Goal: Communication & Community: Answer question/provide support

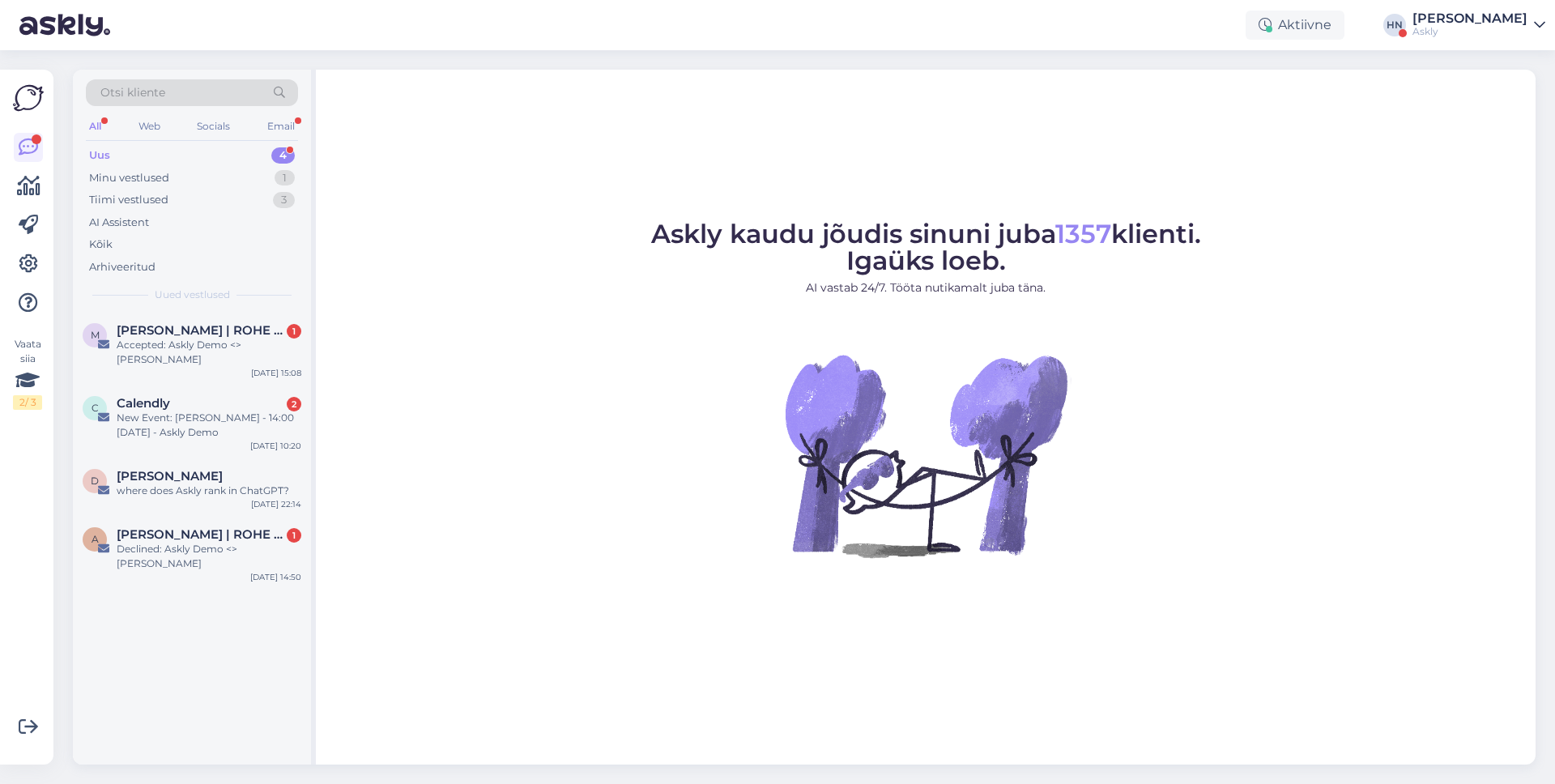
click at [243, 105] on div "Otsi kliente" at bounding box center [192, 93] width 212 height 27
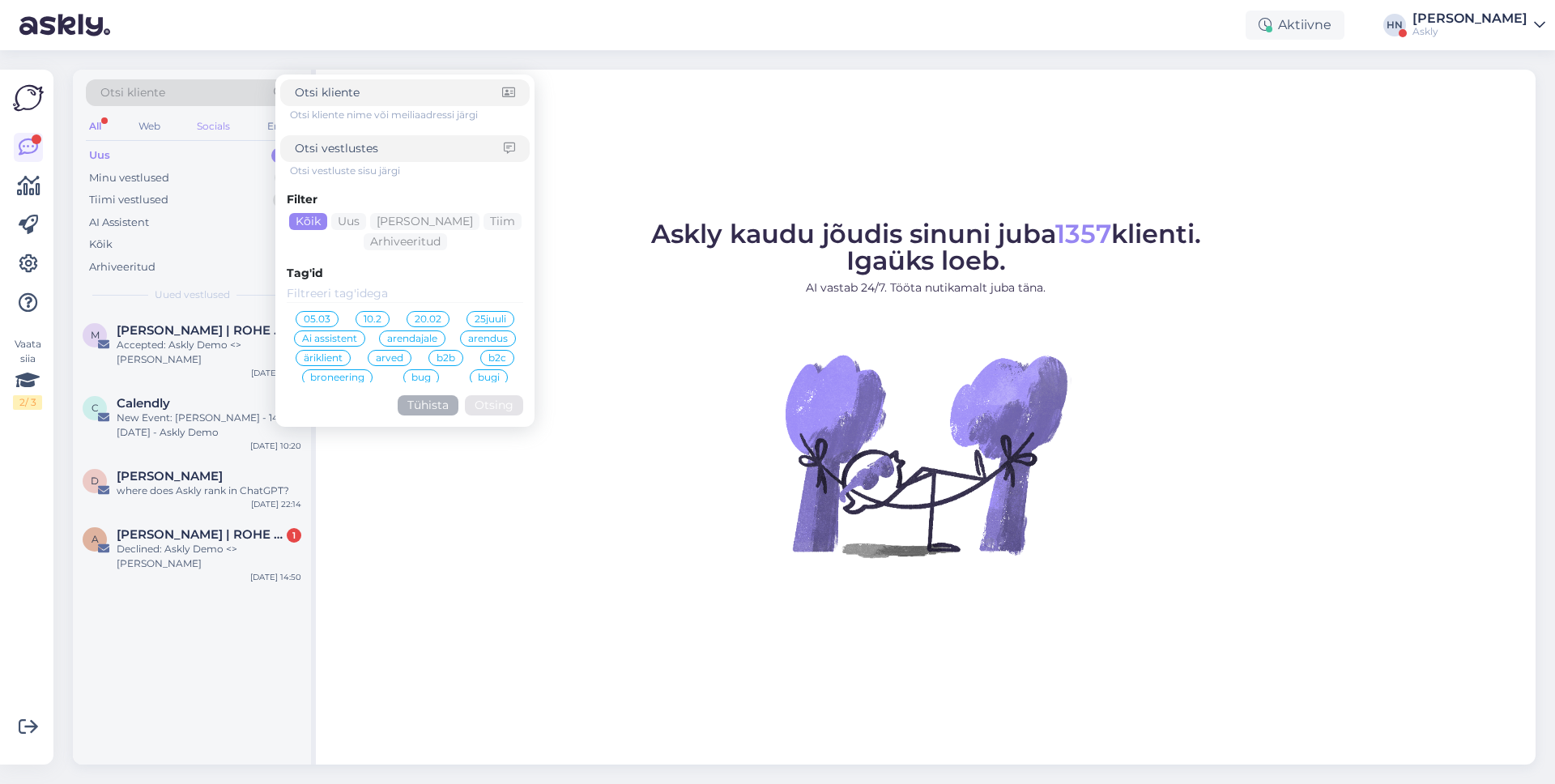
click at [198, 117] on div "Socials" at bounding box center [213, 126] width 40 height 21
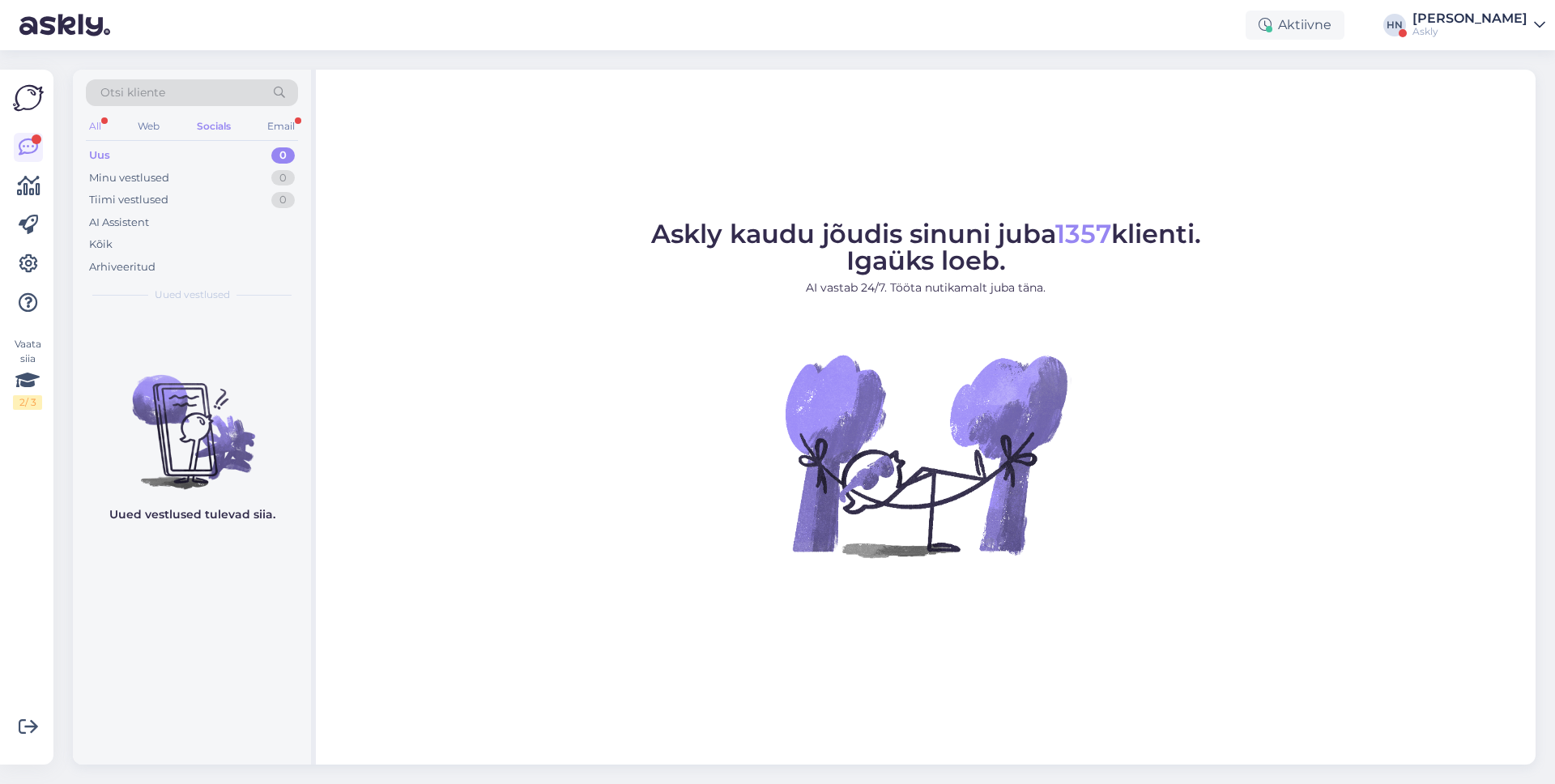
click at [99, 126] on div "All" at bounding box center [95, 126] width 19 height 21
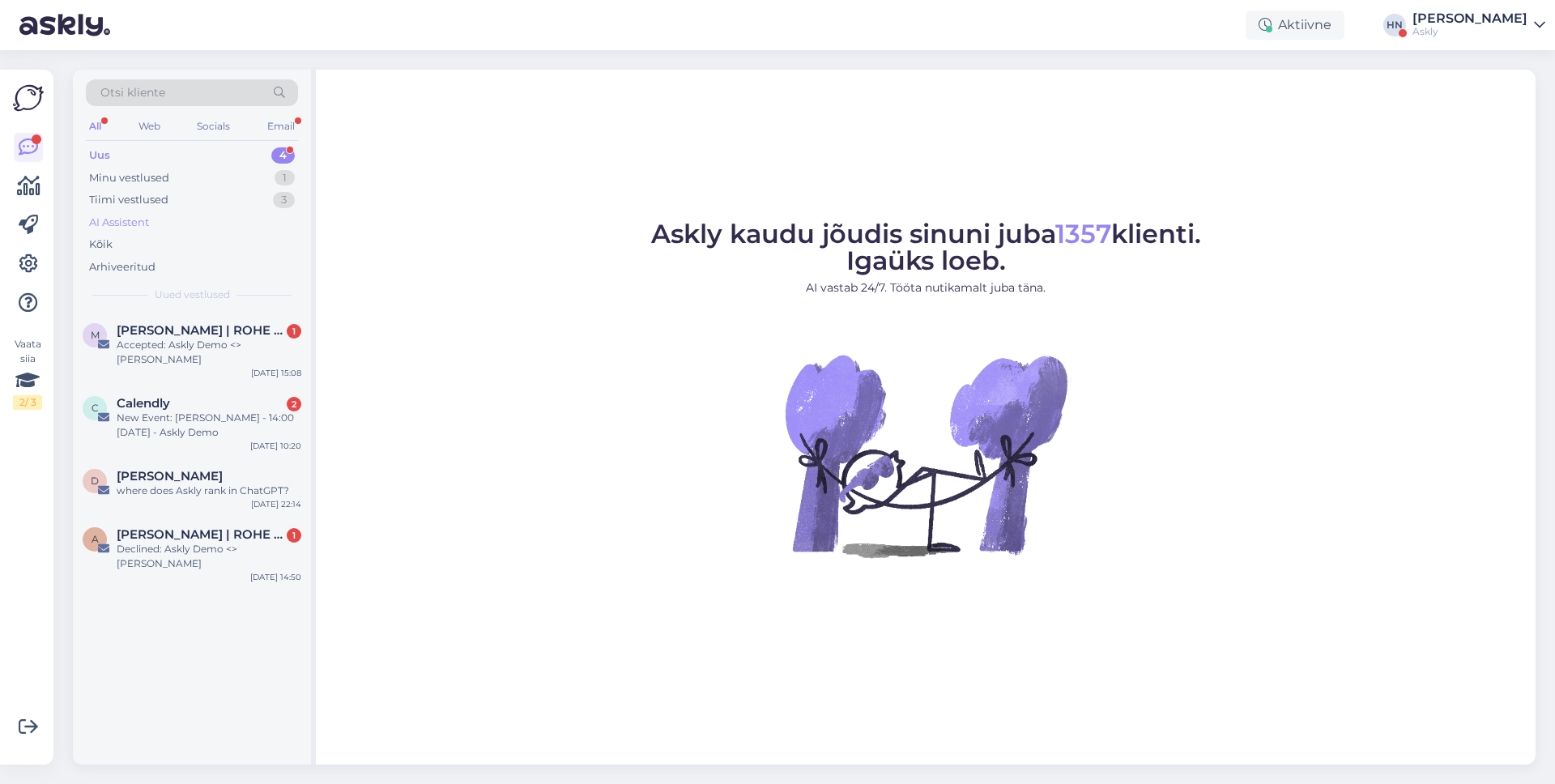
click at [160, 220] on div "AI Assistent" at bounding box center [192, 222] width 212 height 23
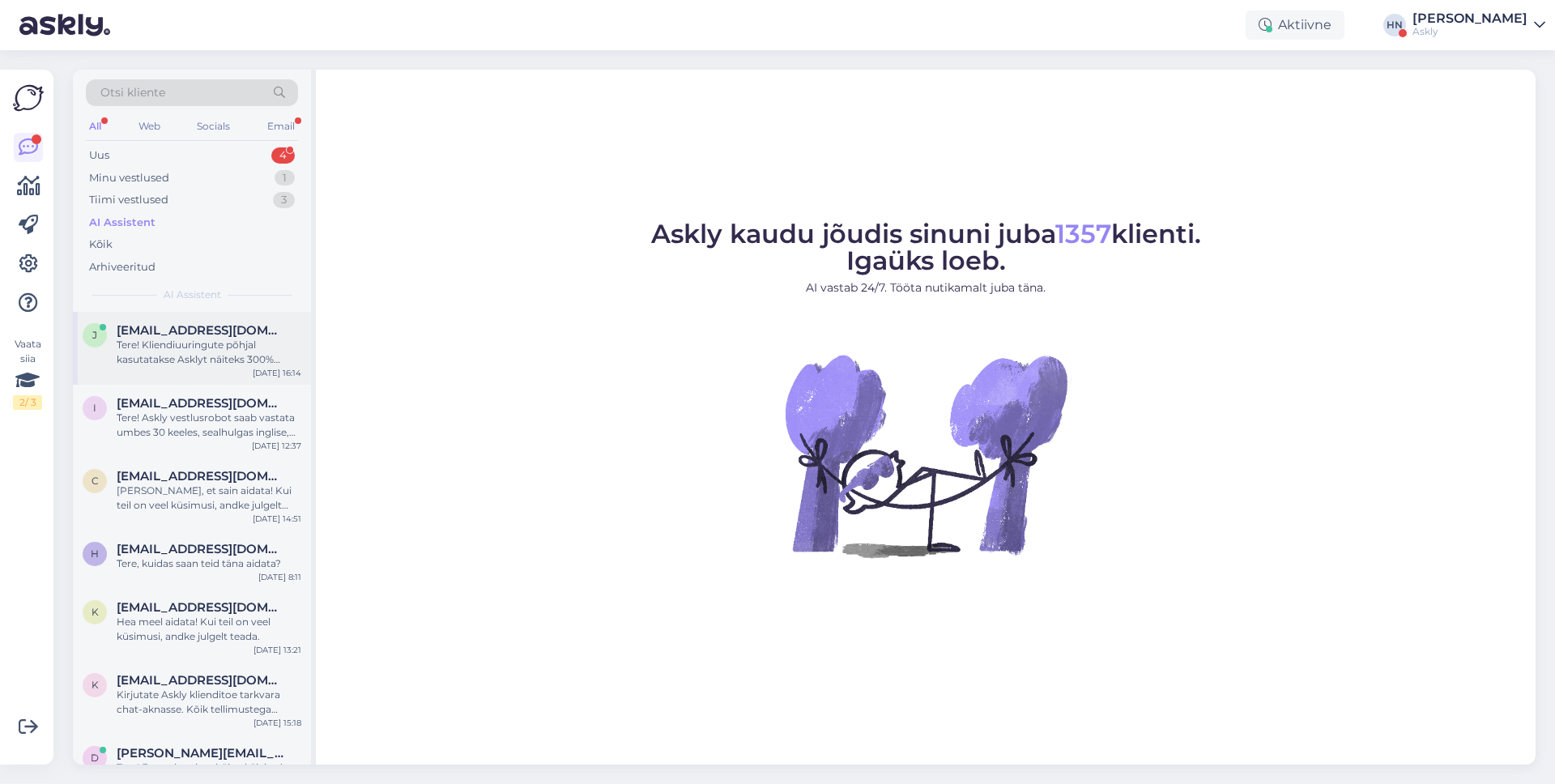
click at [156, 319] on div "j juku@gmail.com Tere! Kliendiuuringute põhjal kasutatakse Asklyt näiteks 300% …" at bounding box center [192, 348] width 238 height 73
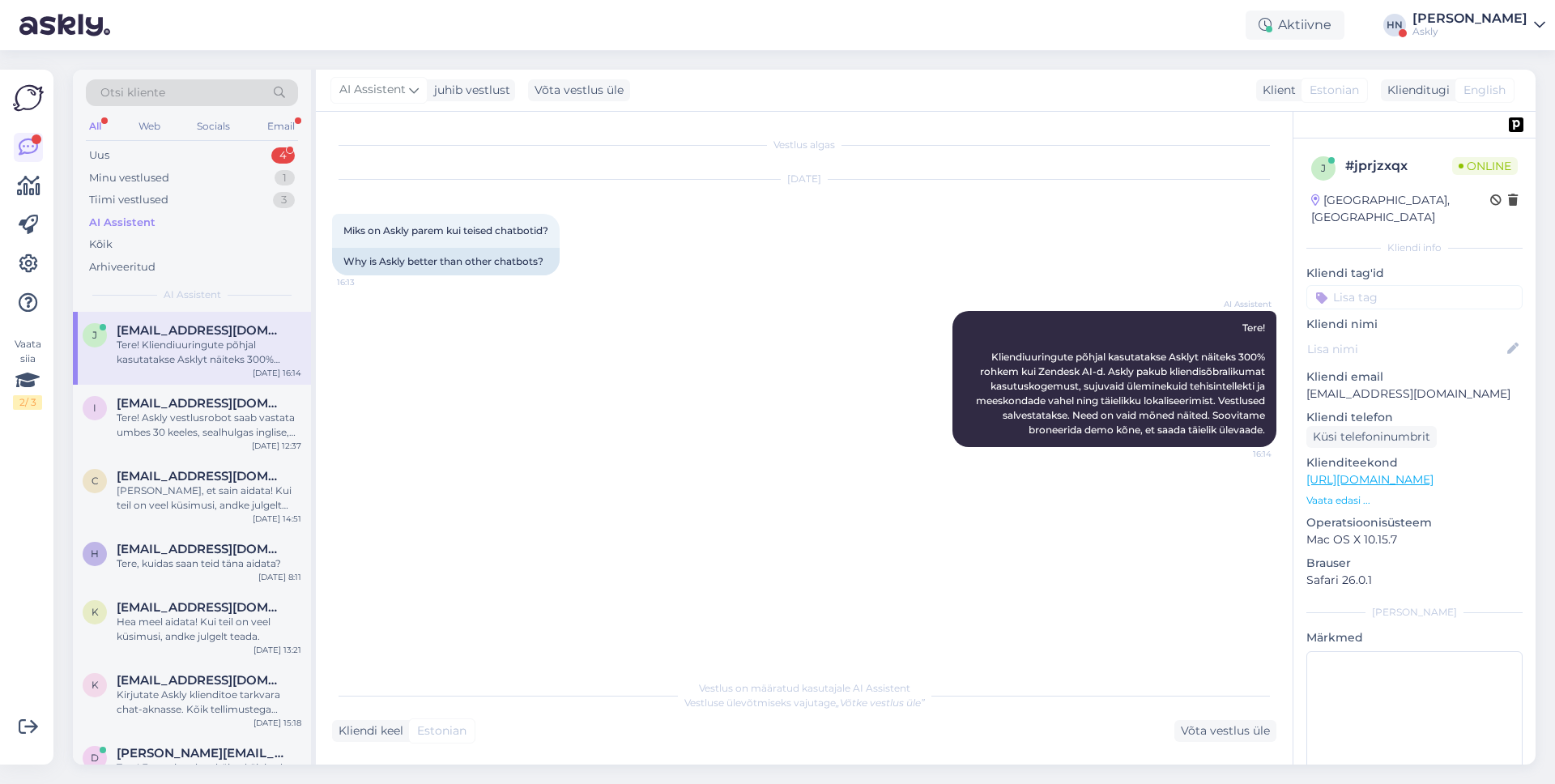
click at [472, 384] on div "AI Assistent Tere! Kliendiuuringute põhjal kasutatakse Asklyt näiteks 300% rohk…" at bounding box center [804, 378] width 944 height 172
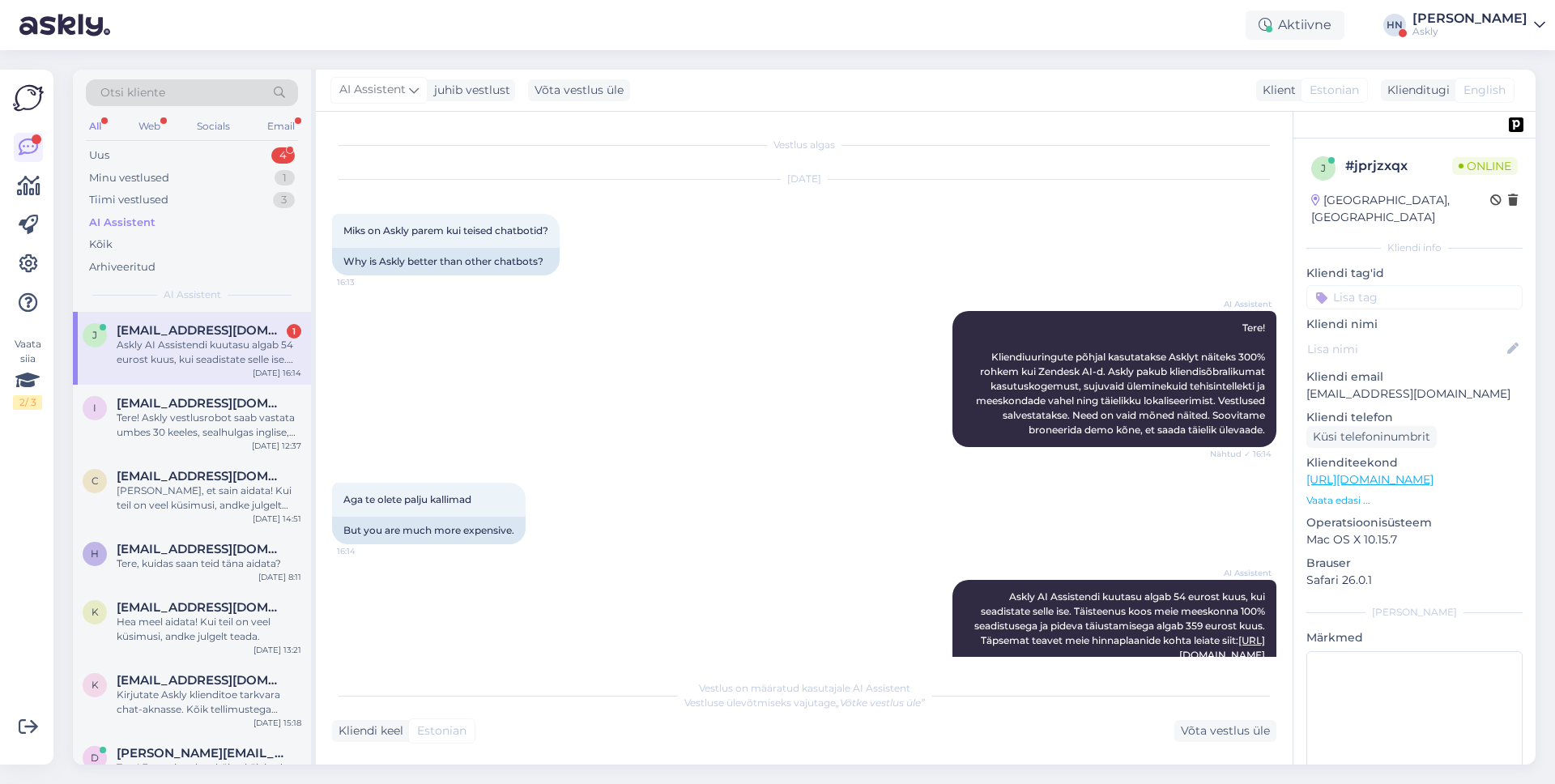
scroll to position [33, 0]
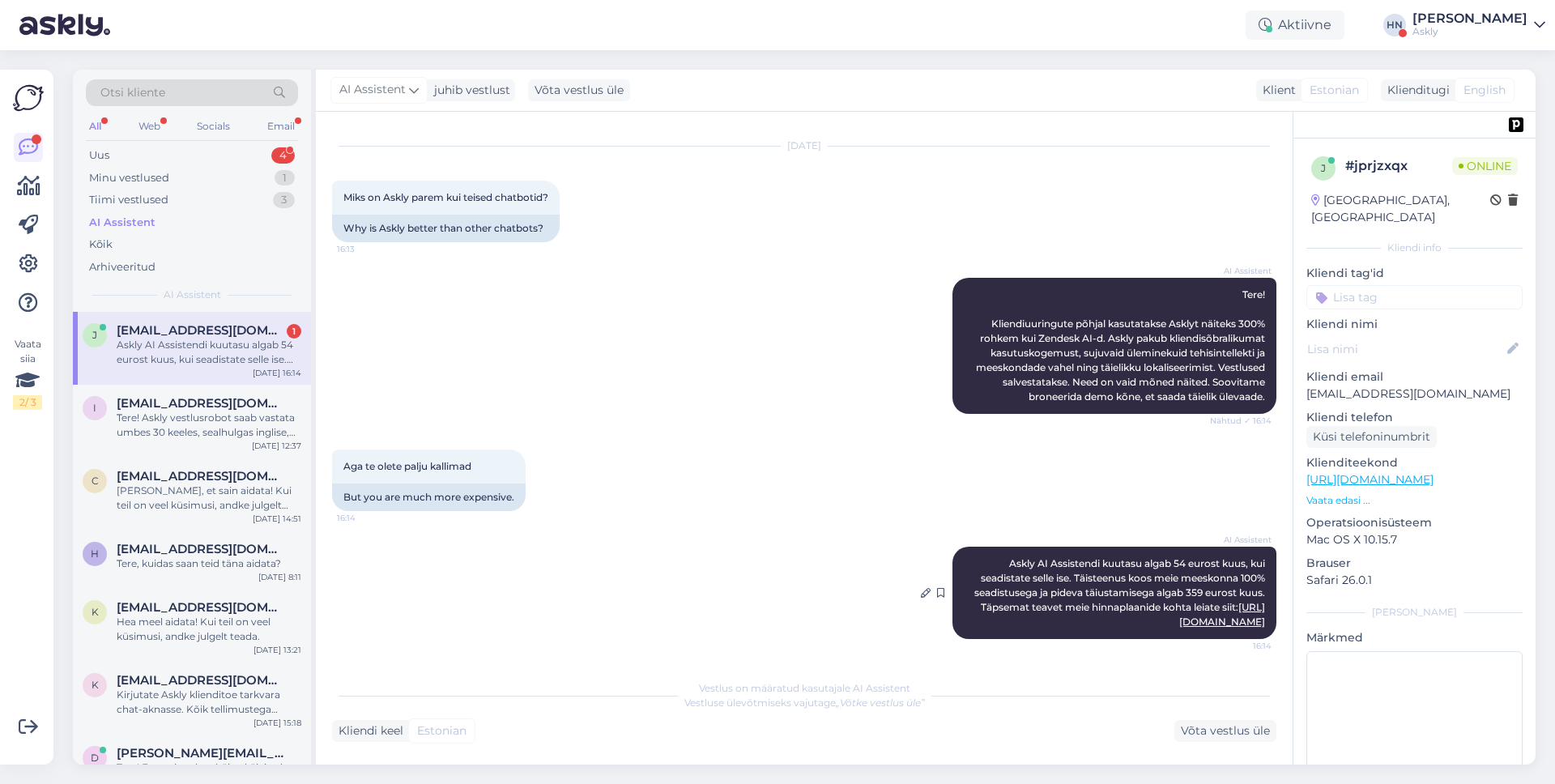
click at [1182, 623] on link "[URL][DOMAIN_NAME]" at bounding box center [1222, 614] width 86 height 27
click at [205, 235] on div "Kõik" at bounding box center [192, 244] width 212 height 23
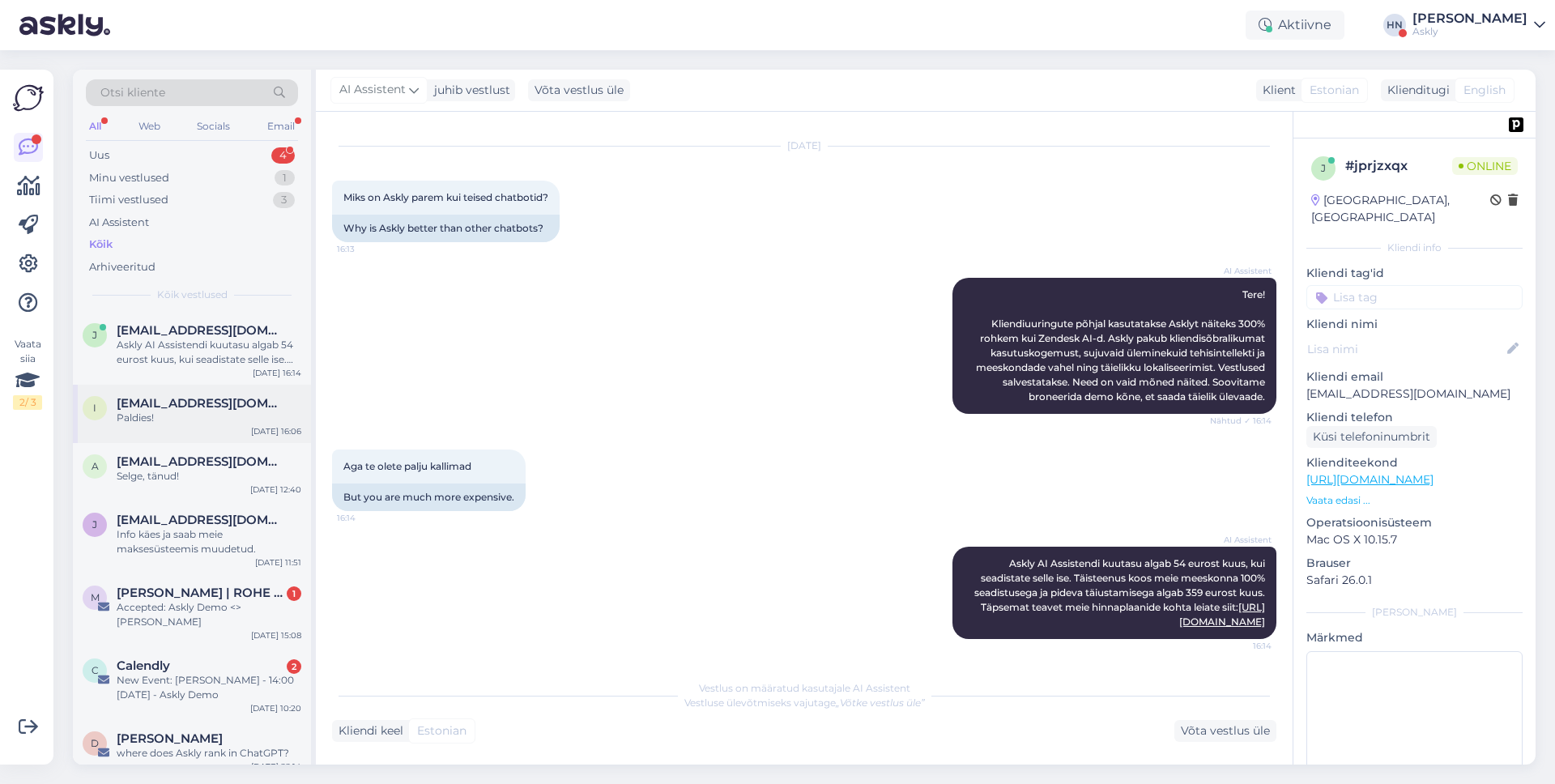
click at [194, 404] on span "[EMAIL_ADDRESS][DOMAIN_NAME]" at bounding box center [200, 403] width 168 height 14
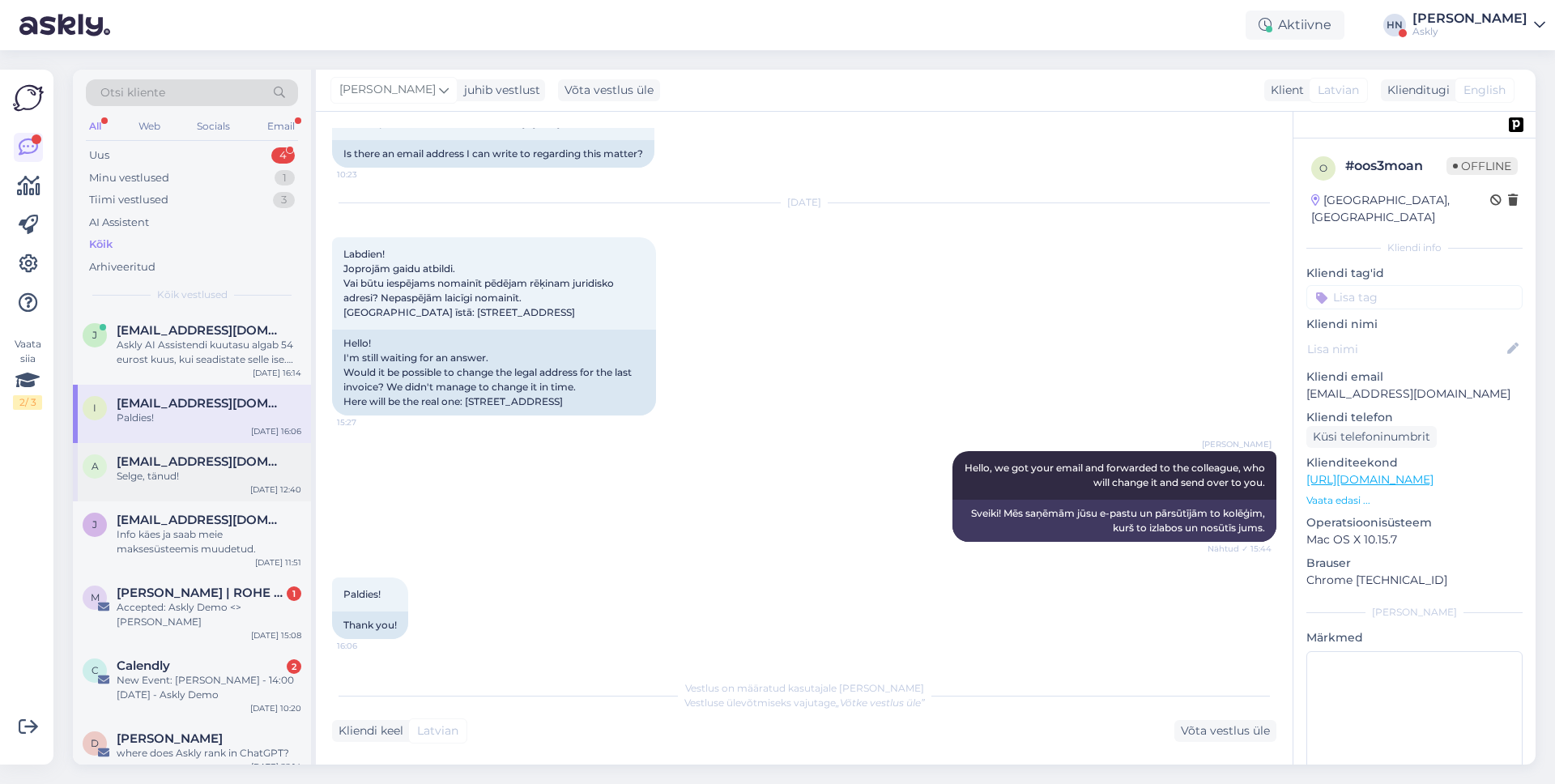
click at [185, 469] on div "Selge, tänud!" at bounding box center [209, 476] width 185 height 14
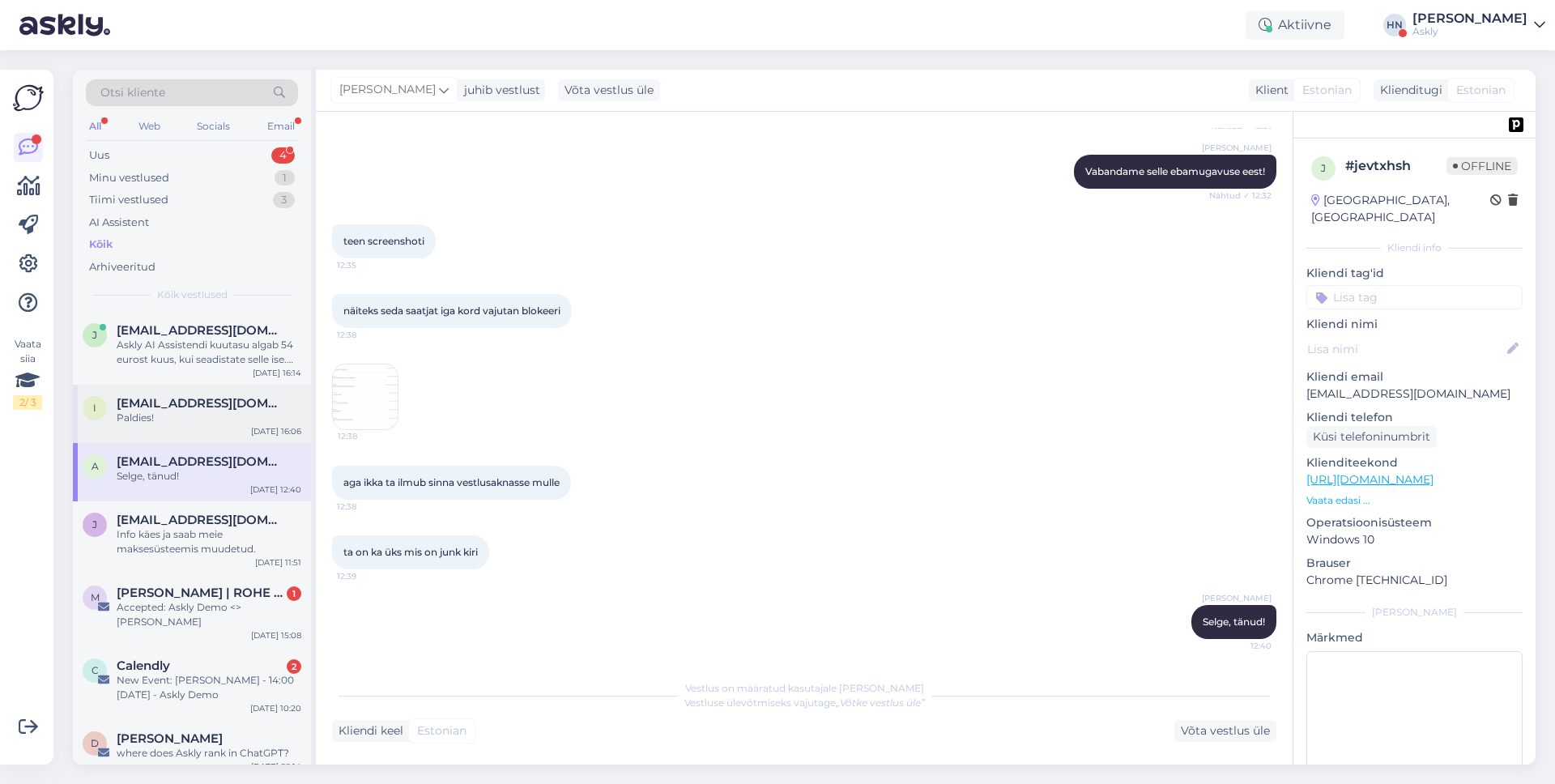
click at [221, 422] on div "Paldies!" at bounding box center [209, 417] width 185 height 14
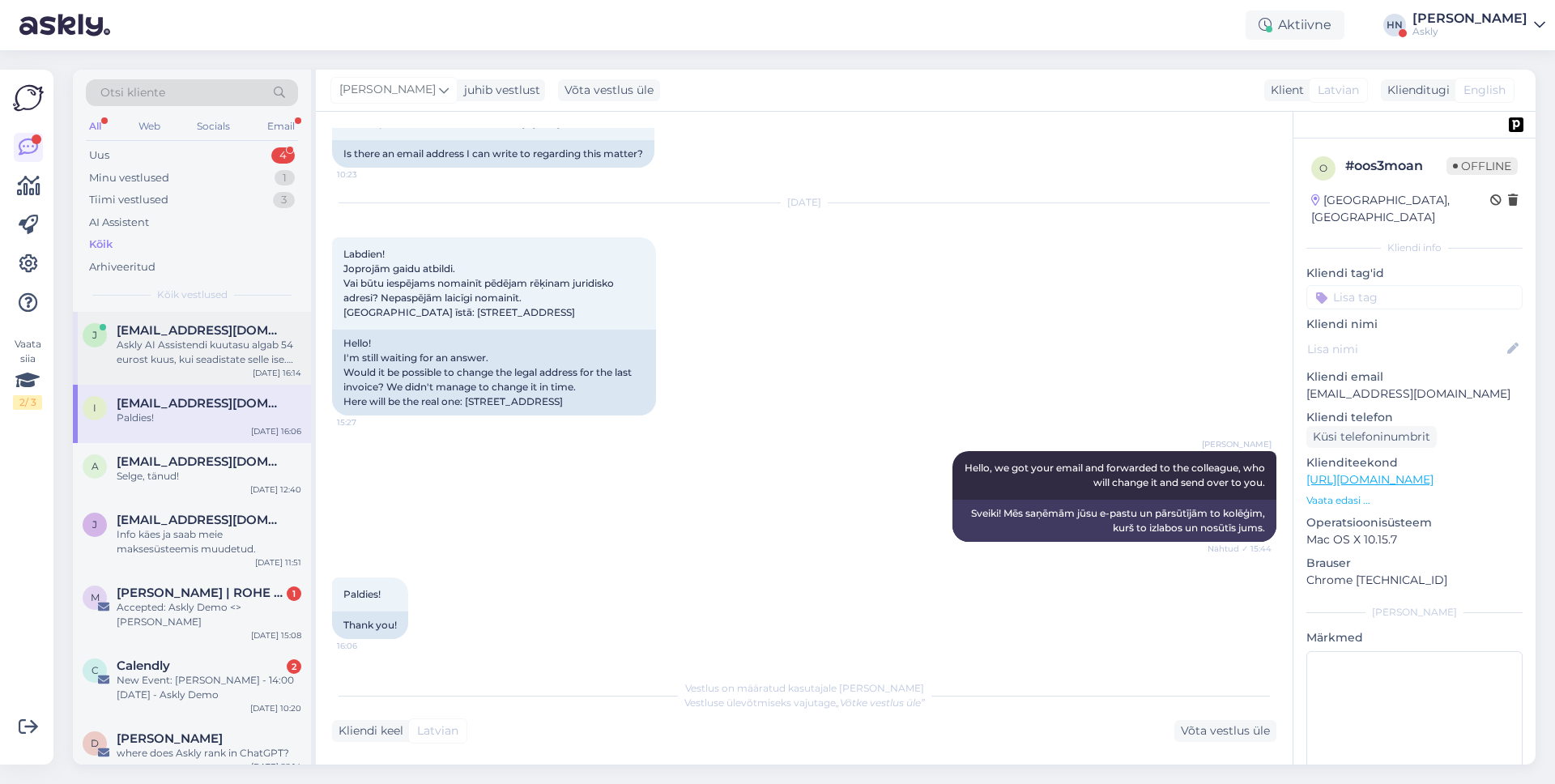
click at [263, 331] on div "[EMAIL_ADDRESS][DOMAIN_NAME]" at bounding box center [209, 329] width 185 height 14
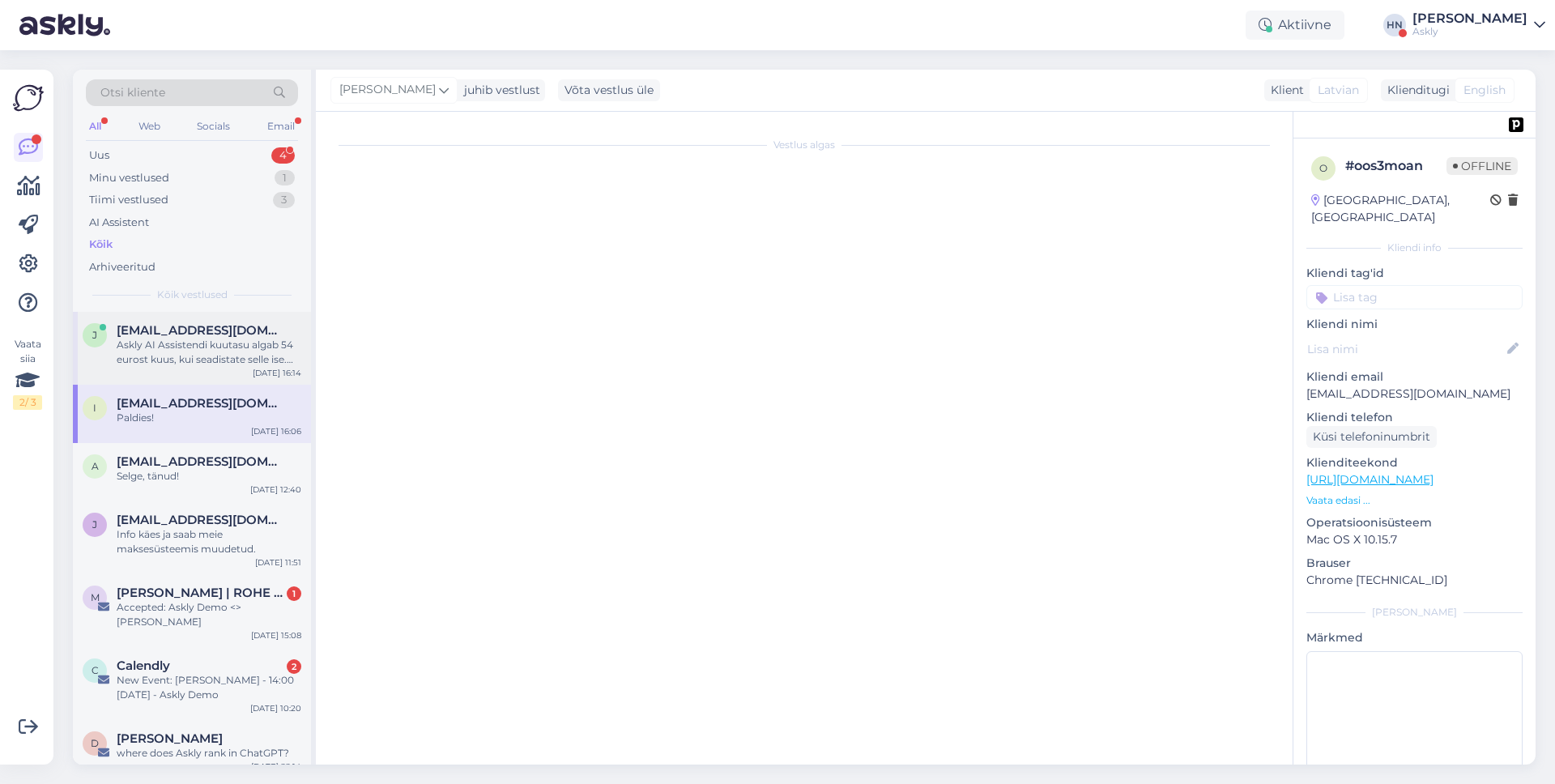
scroll to position [33, 0]
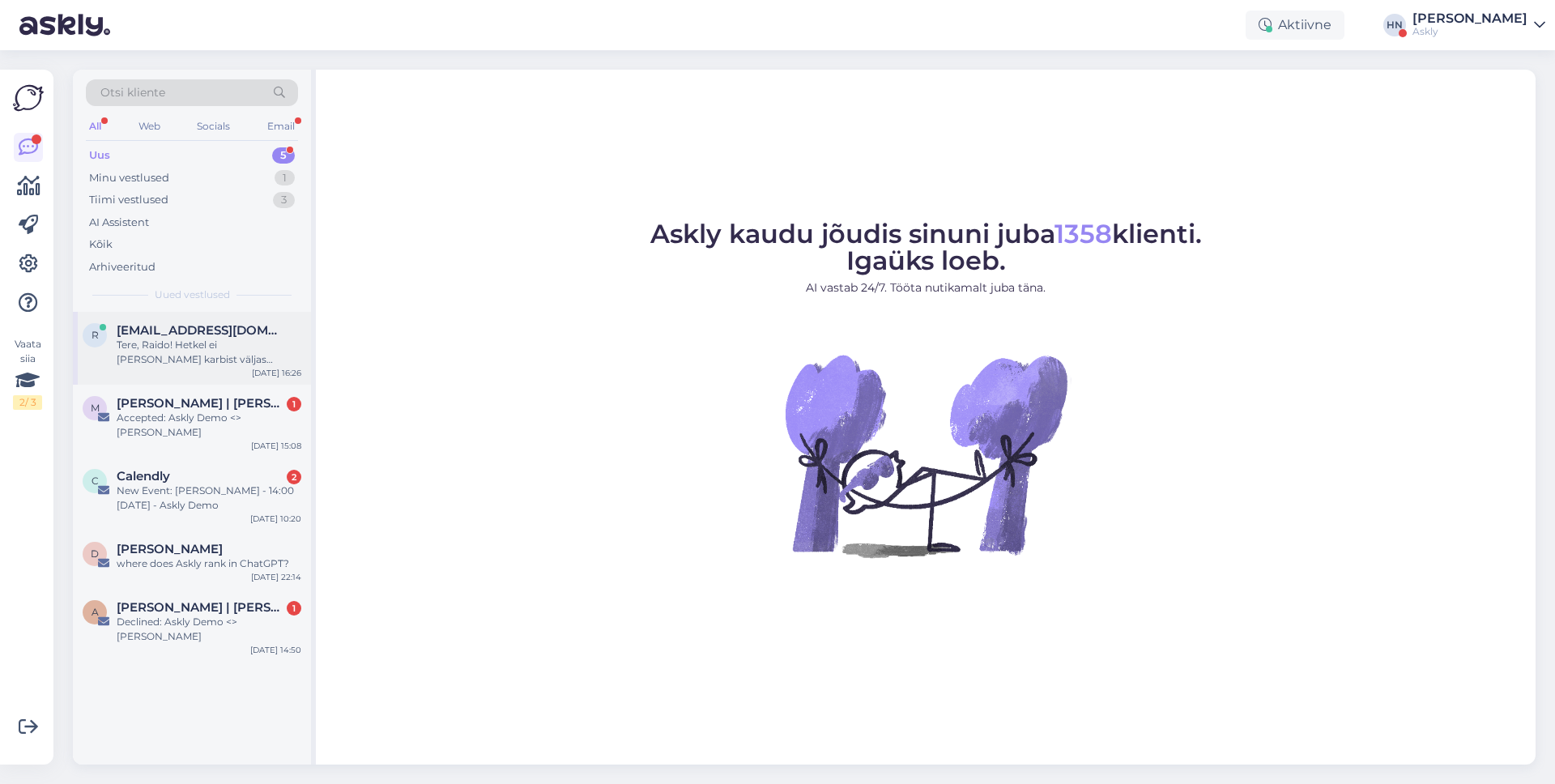
click at [207, 355] on div "Tere, Raido! Hetkel ei [PERSON_NAME] karbist väljas geneerilist API-t ega webho…" at bounding box center [209, 352] width 185 height 30
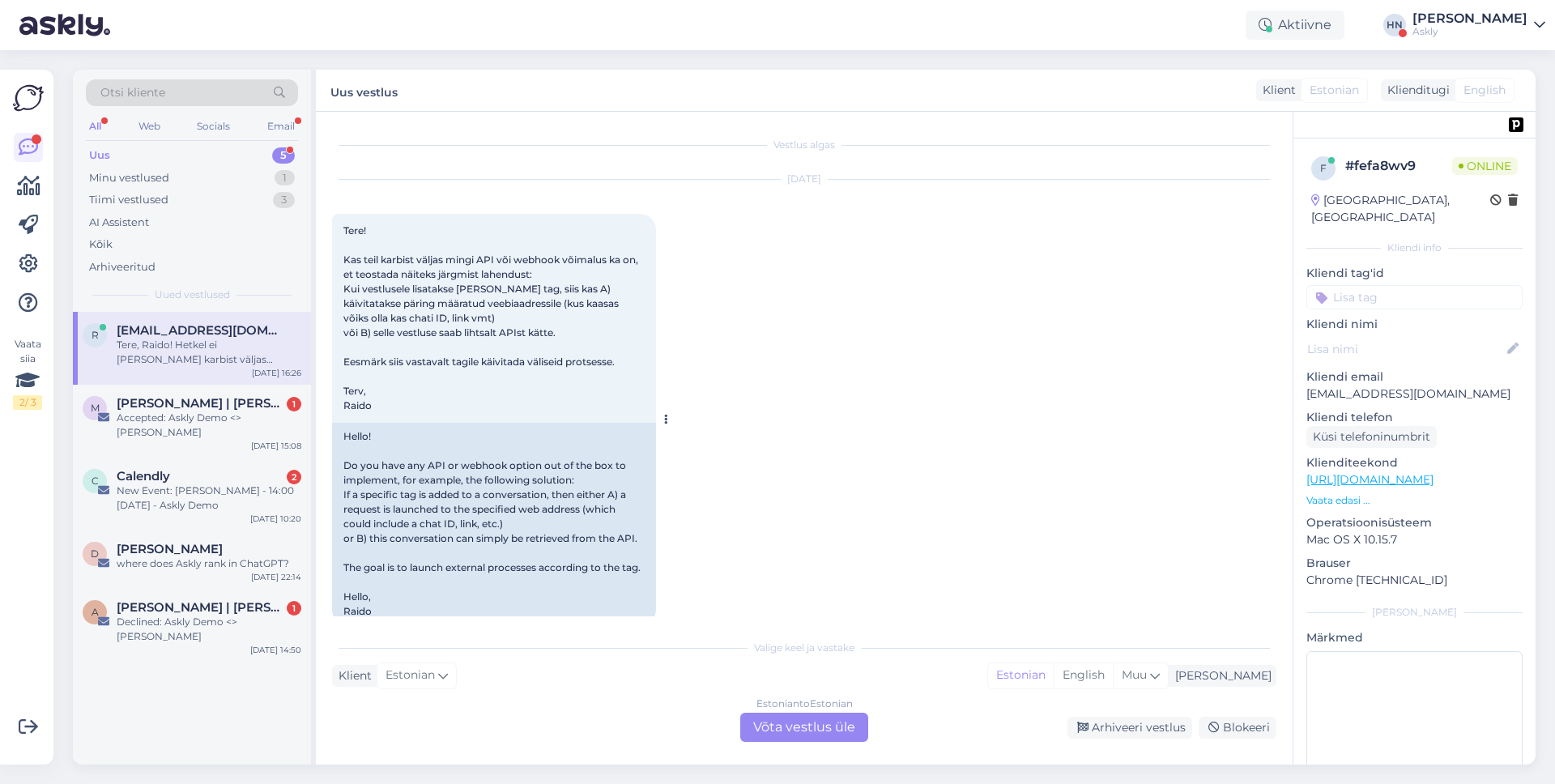
click at [408, 309] on div "Tere! Kas teil karbist väljas mingi API või webhook võimalus ka on, et teostada…" at bounding box center [494, 318] width 324 height 209
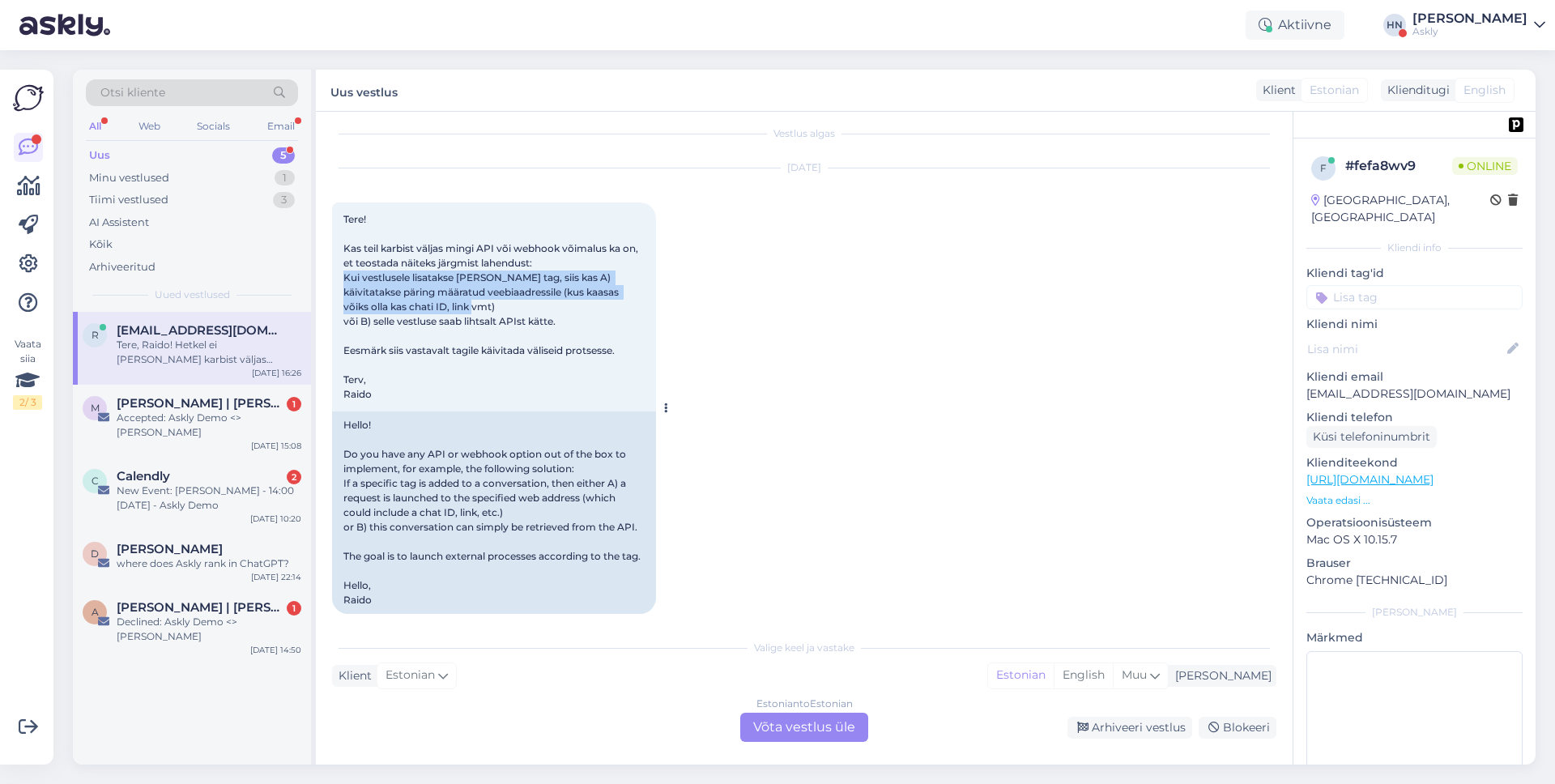
scroll to position [15, 0]
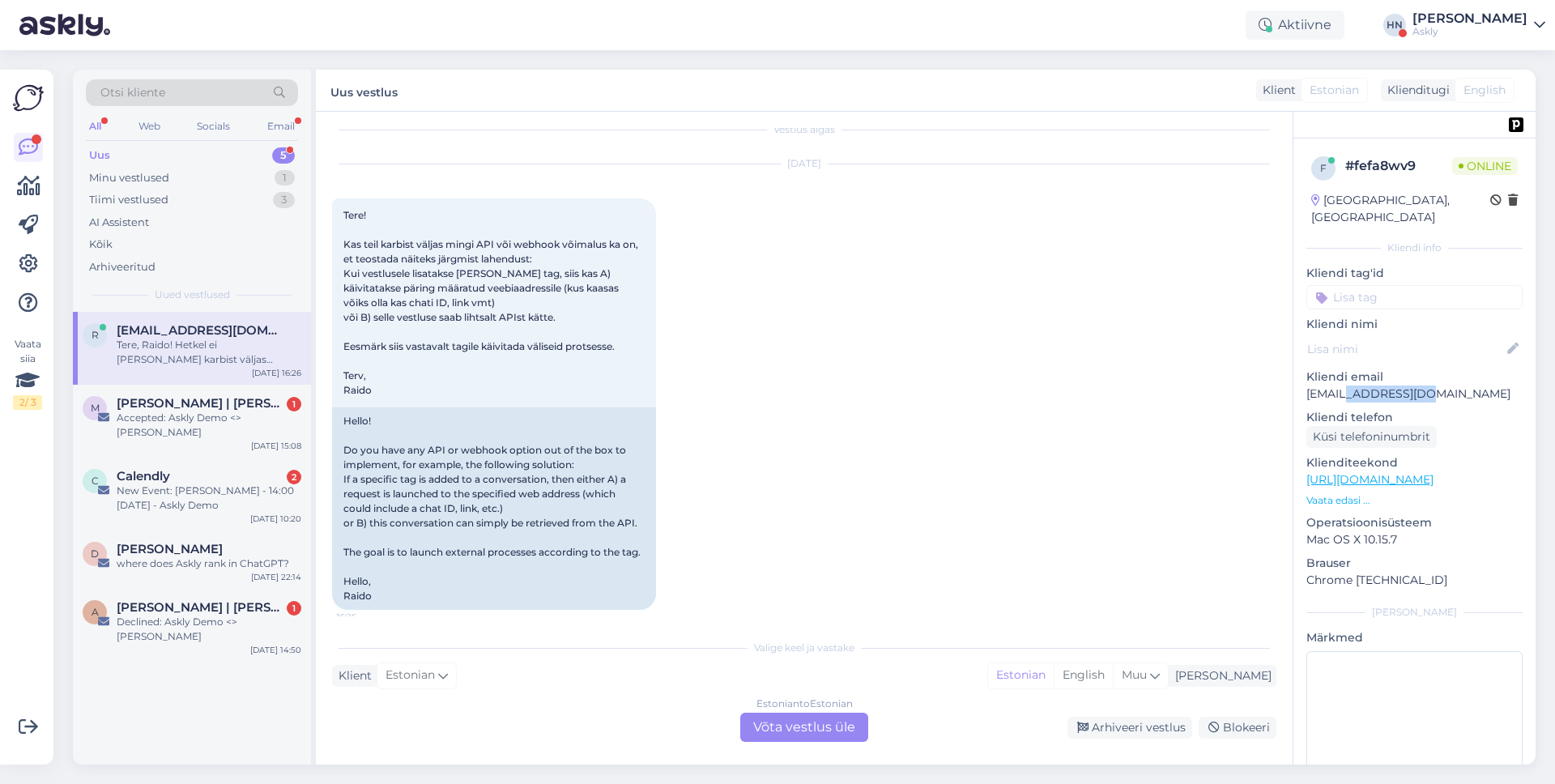
drag, startPoint x: 1347, startPoint y: 376, endPoint x: 1435, endPoint y: 375, distance: 88.0
click at [1435, 385] on p "[EMAIL_ADDRESS][DOMAIN_NAME]" at bounding box center [1415, 394] width 216 height 17
copy p "[DOMAIN_NAME]"
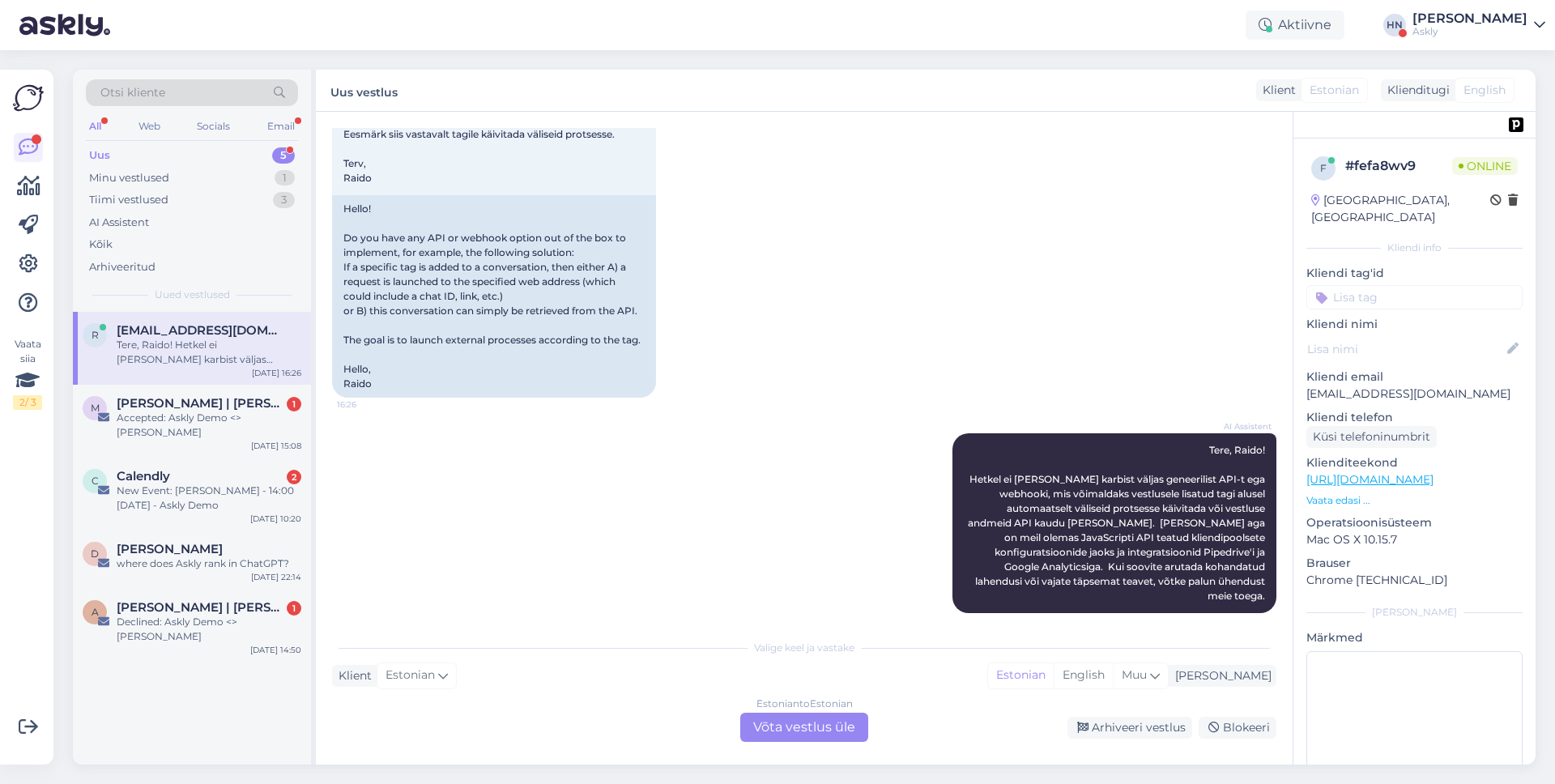
click at [910, 341] on div "[DATE] Tere! Kas teil karbist väljas mingi API või webhook võimalus ka on, et t…" at bounding box center [804, 174] width 944 height 481
click at [999, 321] on div "[DATE] Tere! Kas teil karbist väljas mingi API või webhook võimalus ka on, et t…" at bounding box center [804, 174] width 944 height 481
click at [253, 226] on div "AI Assistent" at bounding box center [192, 222] width 212 height 23
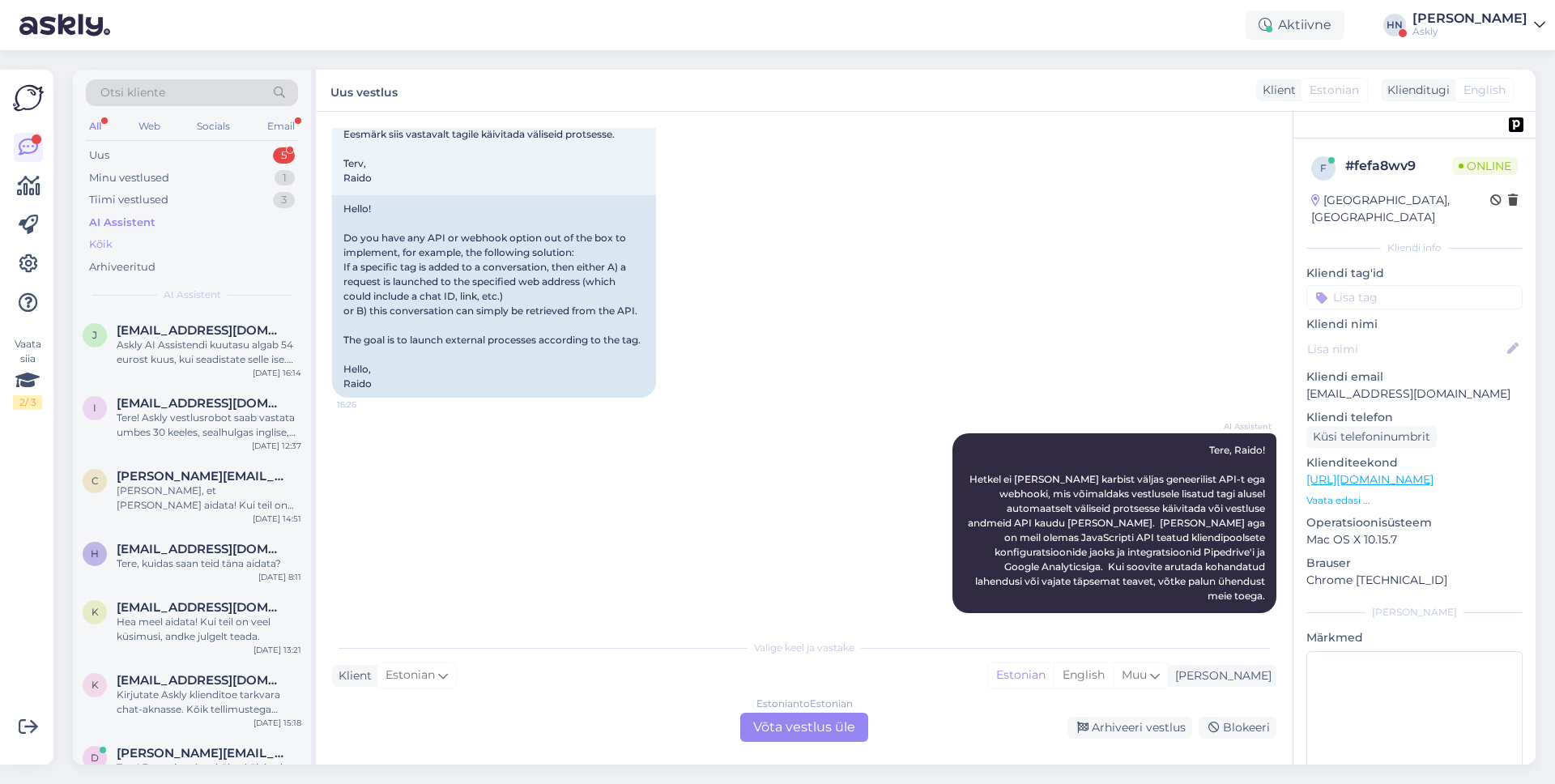
click at [249, 238] on div "Kõik" at bounding box center [192, 244] width 212 height 23
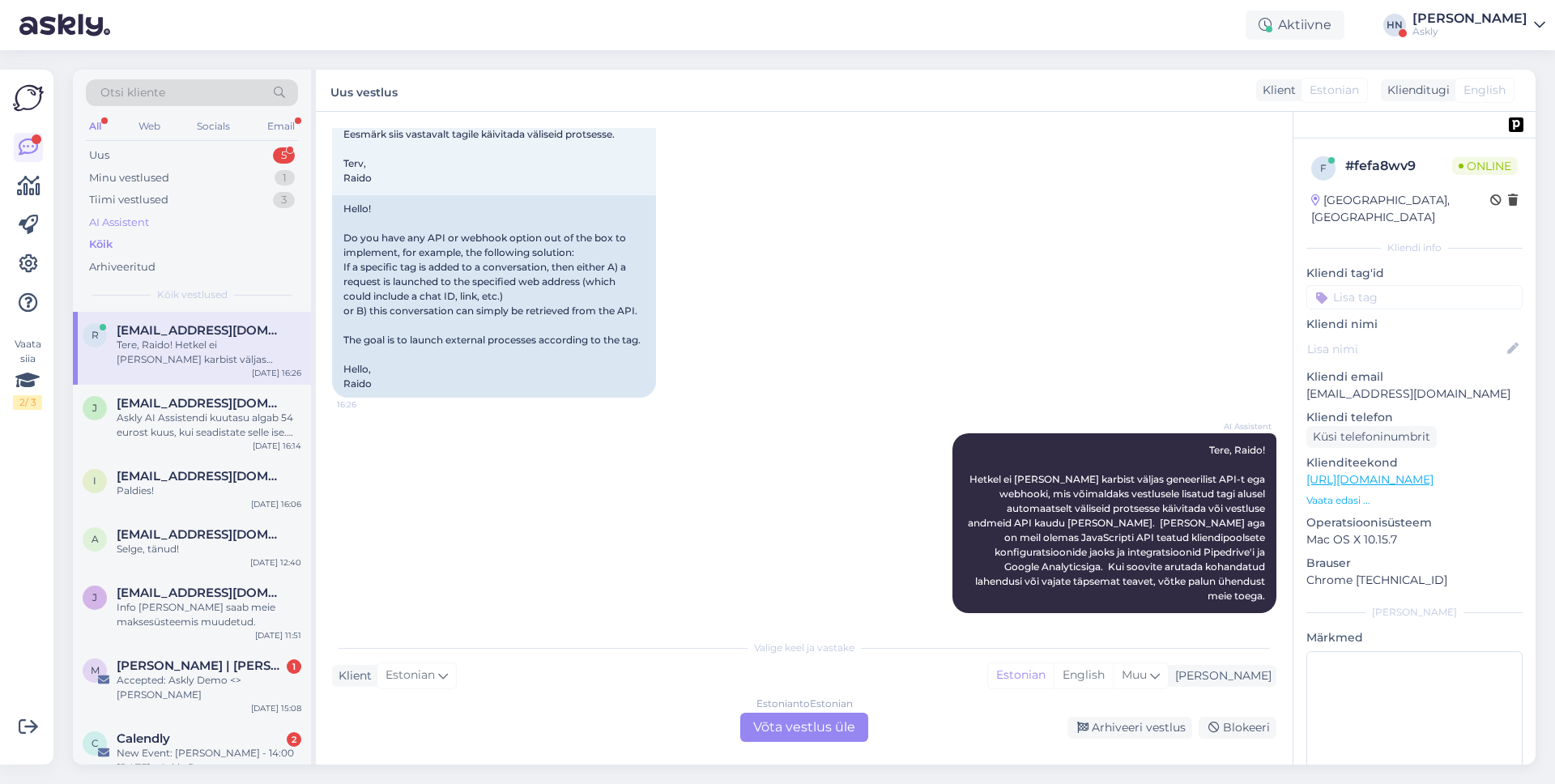
click at [251, 223] on div "AI Assistent" at bounding box center [192, 222] width 212 height 23
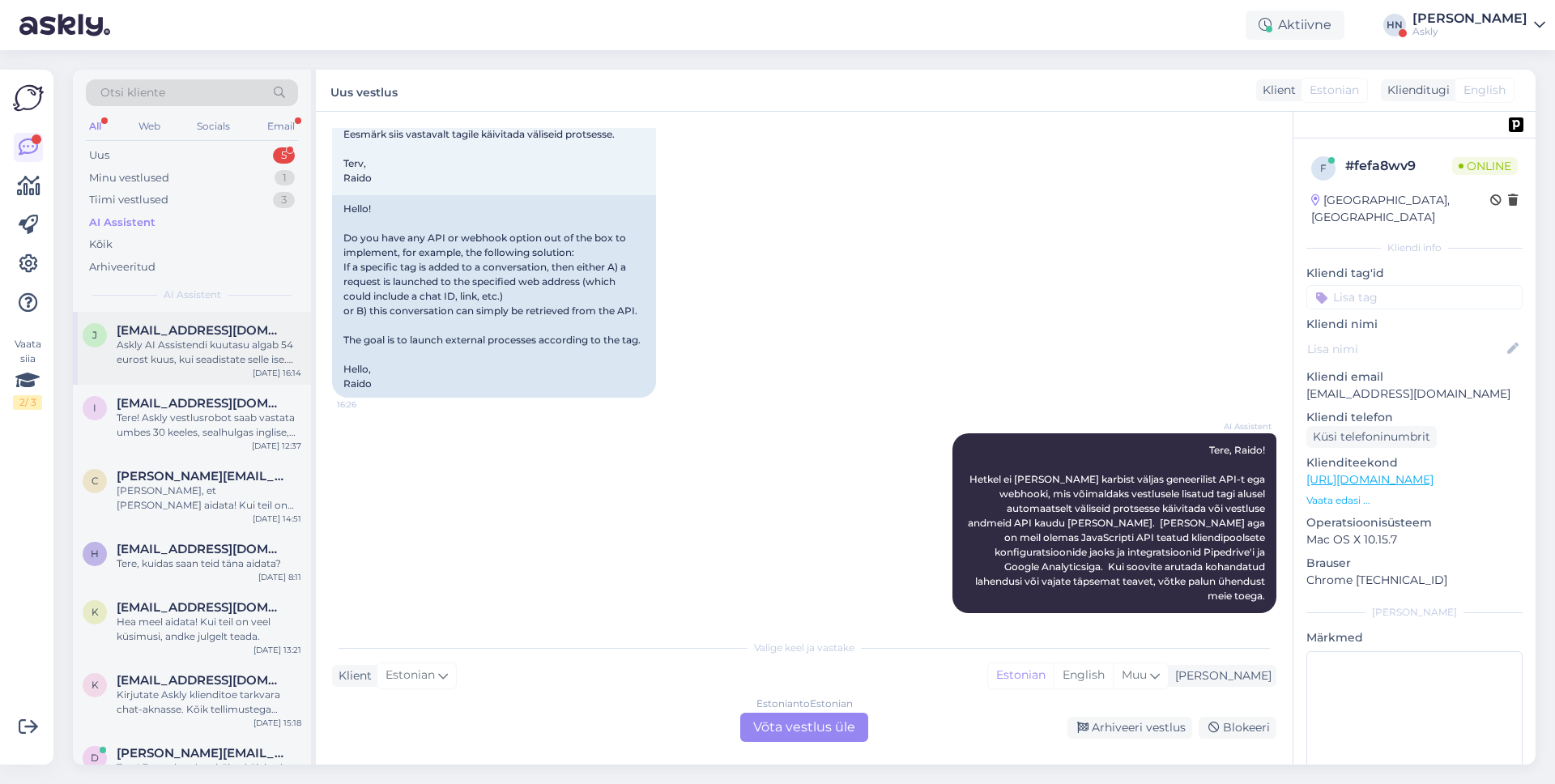
click at [250, 323] on div "[EMAIL_ADDRESS][DOMAIN_NAME]" at bounding box center [209, 329] width 185 height 14
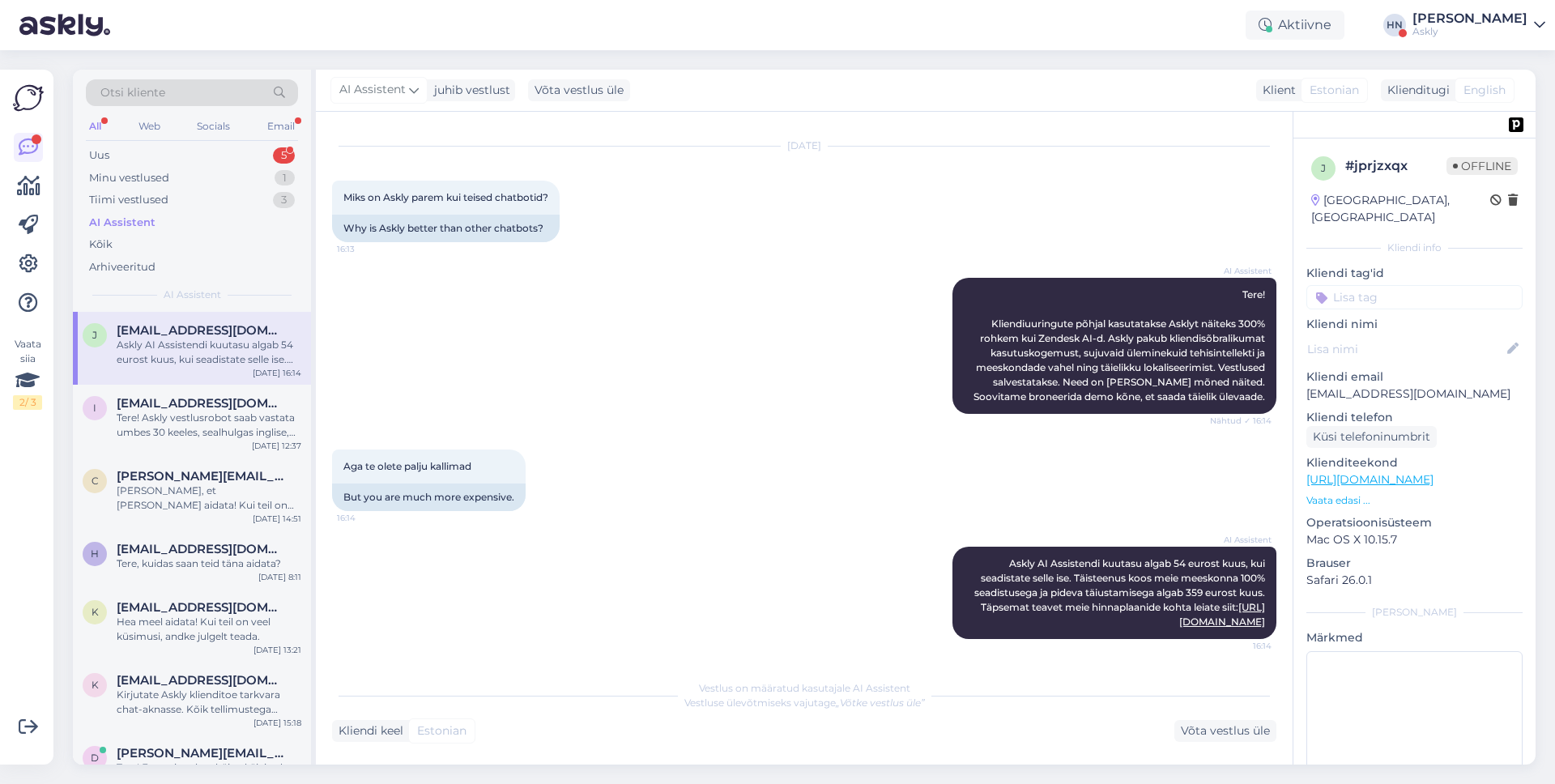
scroll to position [33, 0]
click at [225, 240] on div "Kõik" at bounding box center [192, 244] width 212 height 23
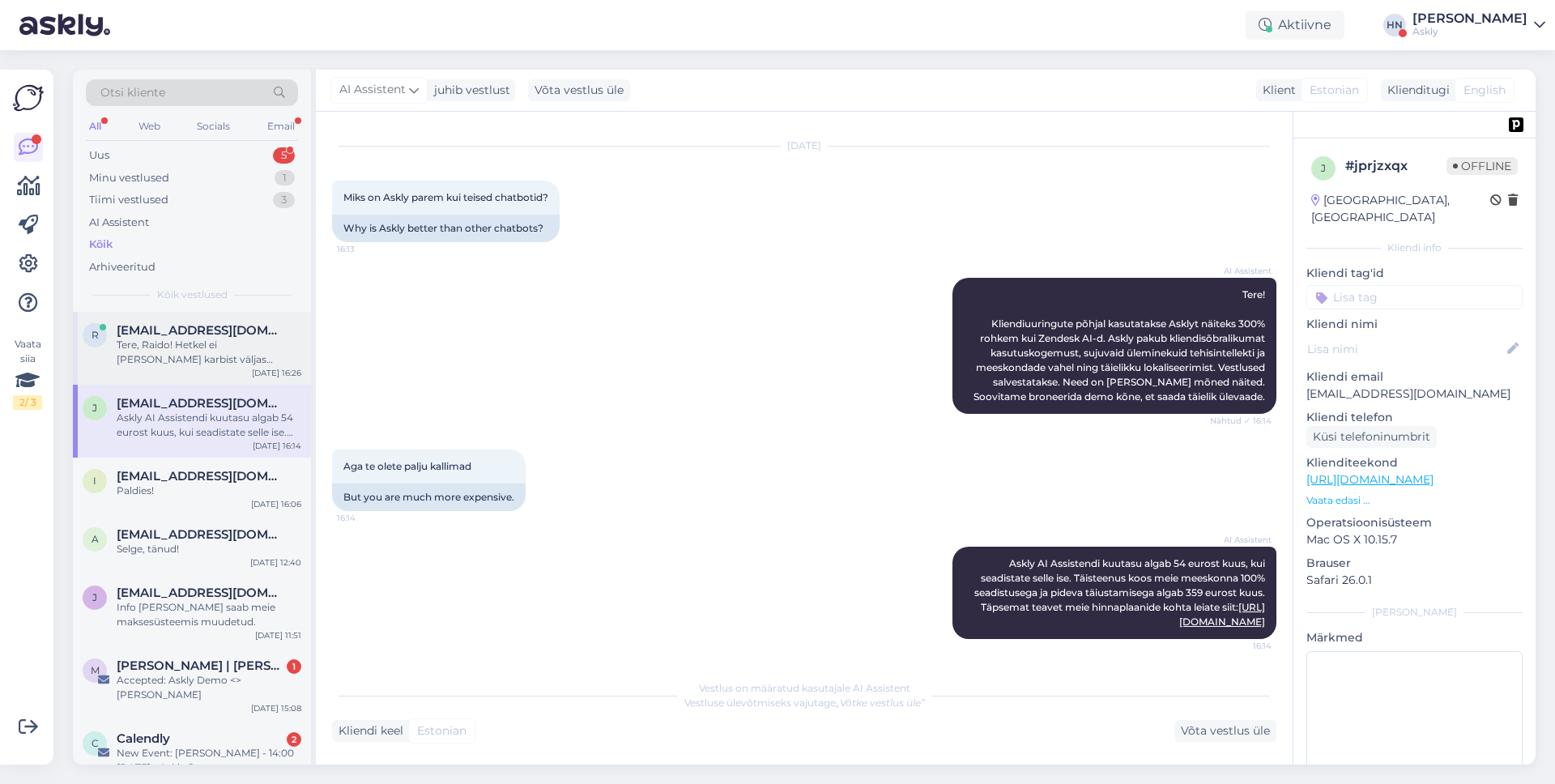
click at [199, 344] on div "Tere, Raido! Hetkel ei [PERSON_NAME] karbist väljas geneerilist API-t ega webho…" at bounding box center [209, 352] width 185 height 30
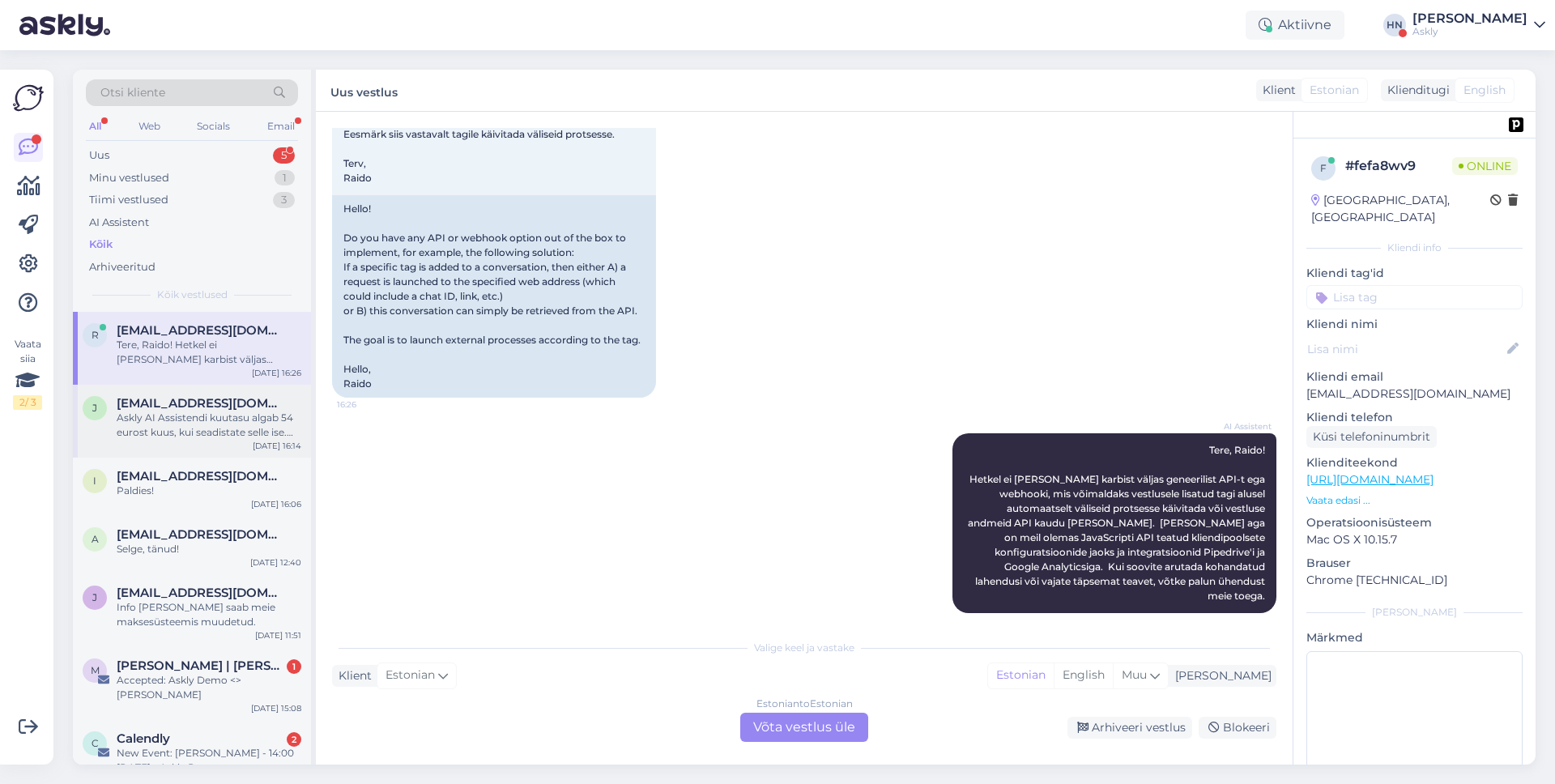
click at [196, 399] on span "[EMAIL_ADDRESS][DOMAIN_NAME]" at bounding box center [200, 403] width 168 height 14
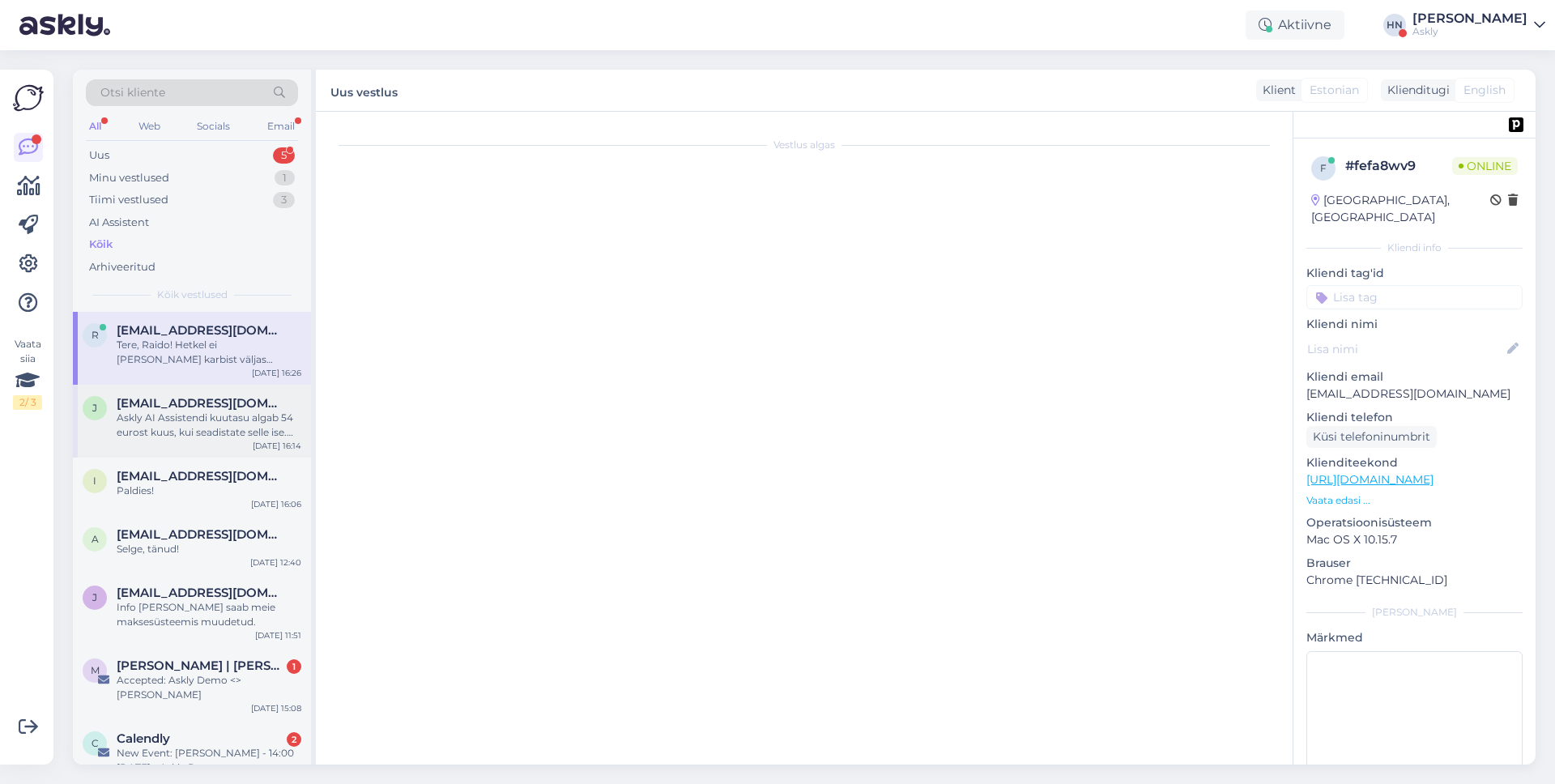
scroll to position [33, 0]
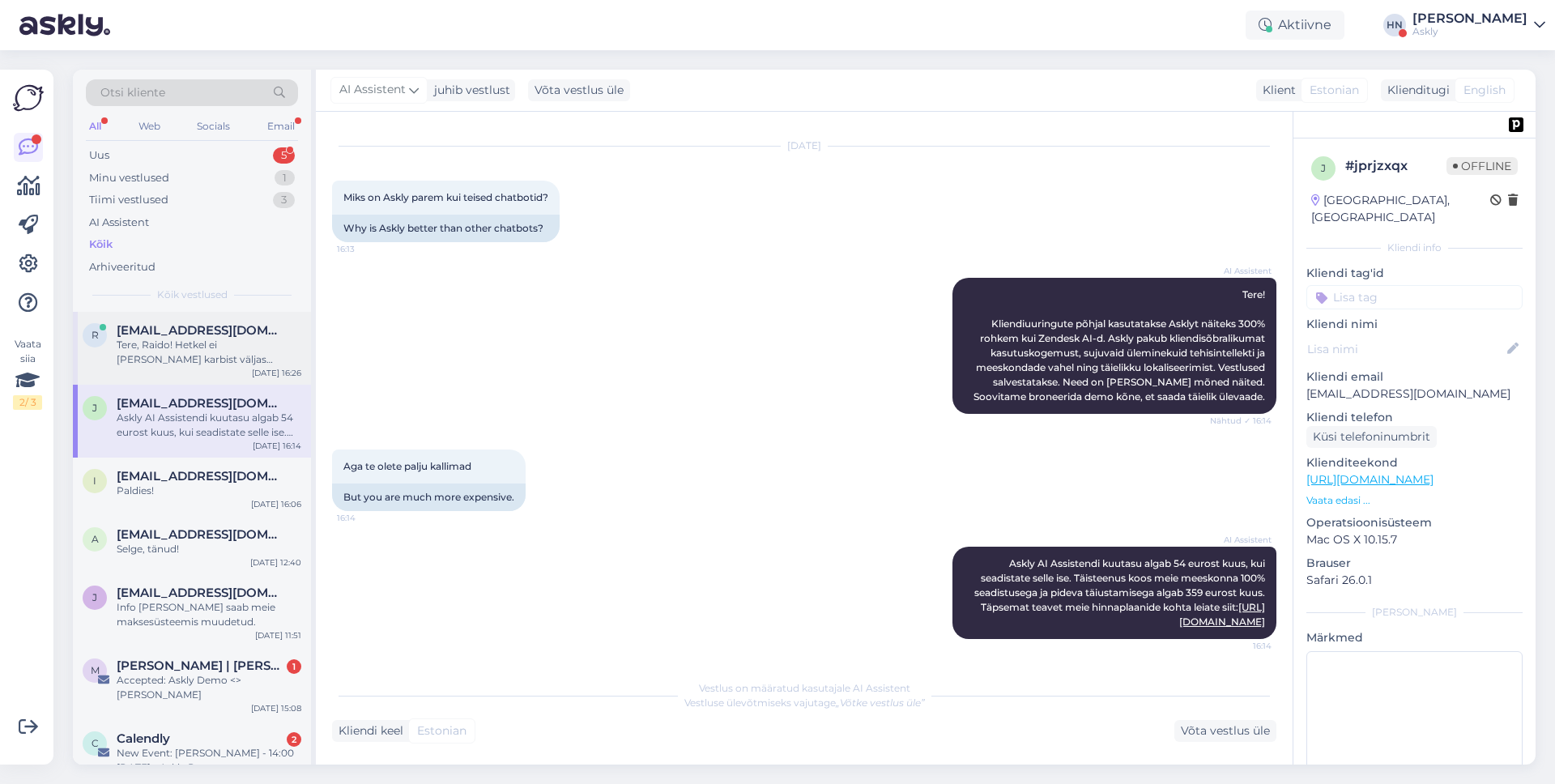
click at [204, 360] on div "Tere, Raido! Hetkel ei [PERSON_NAME] karbist väljas geneerilist API-t ega webho…" at bounding box center [209, 352] width 185 height 30
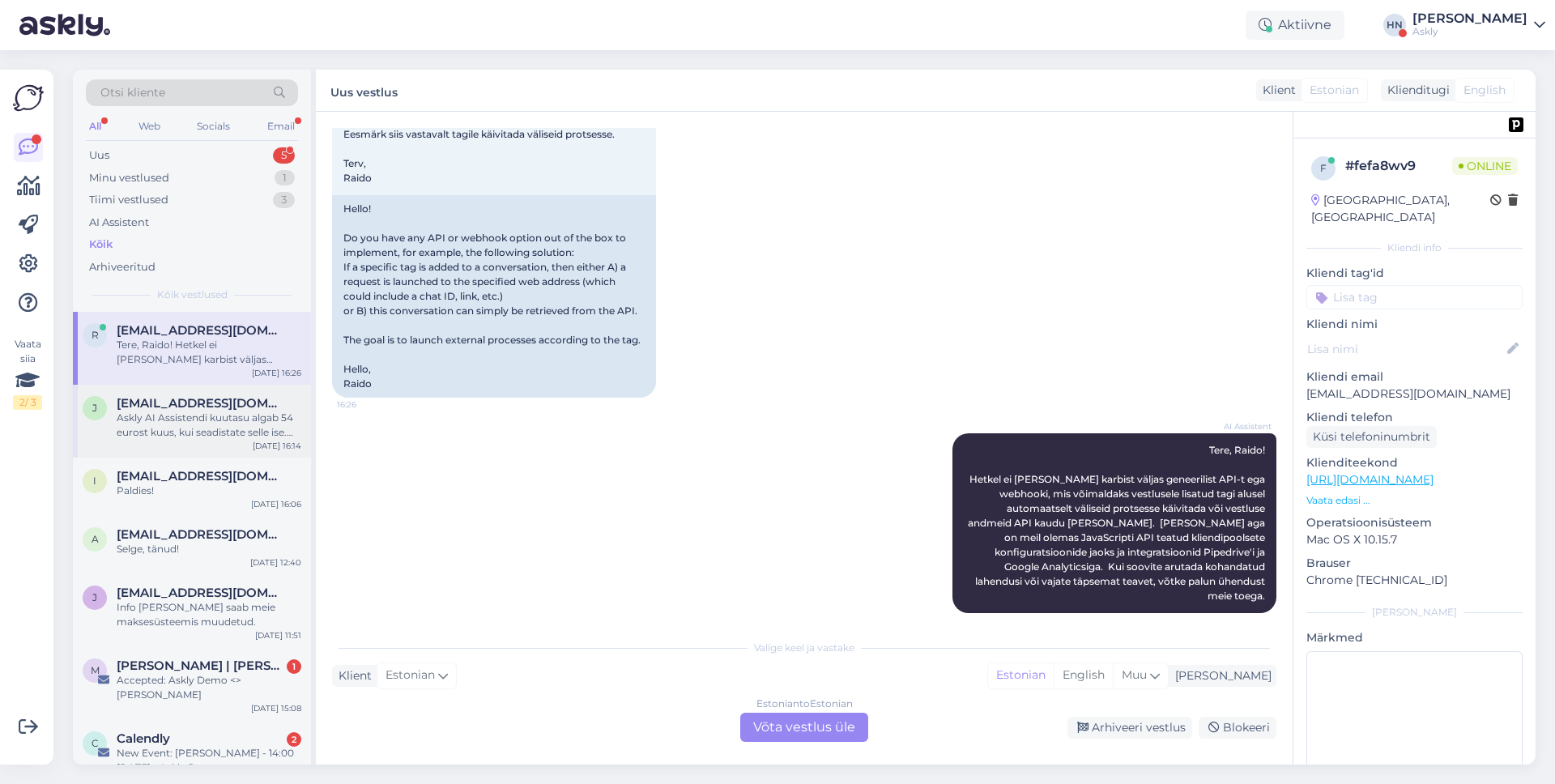
click at [196, 396] on span "[EMAIL_ADDRESS][DOMAIN_NAME]" at bounding box center [200, 403] width 168 height 14
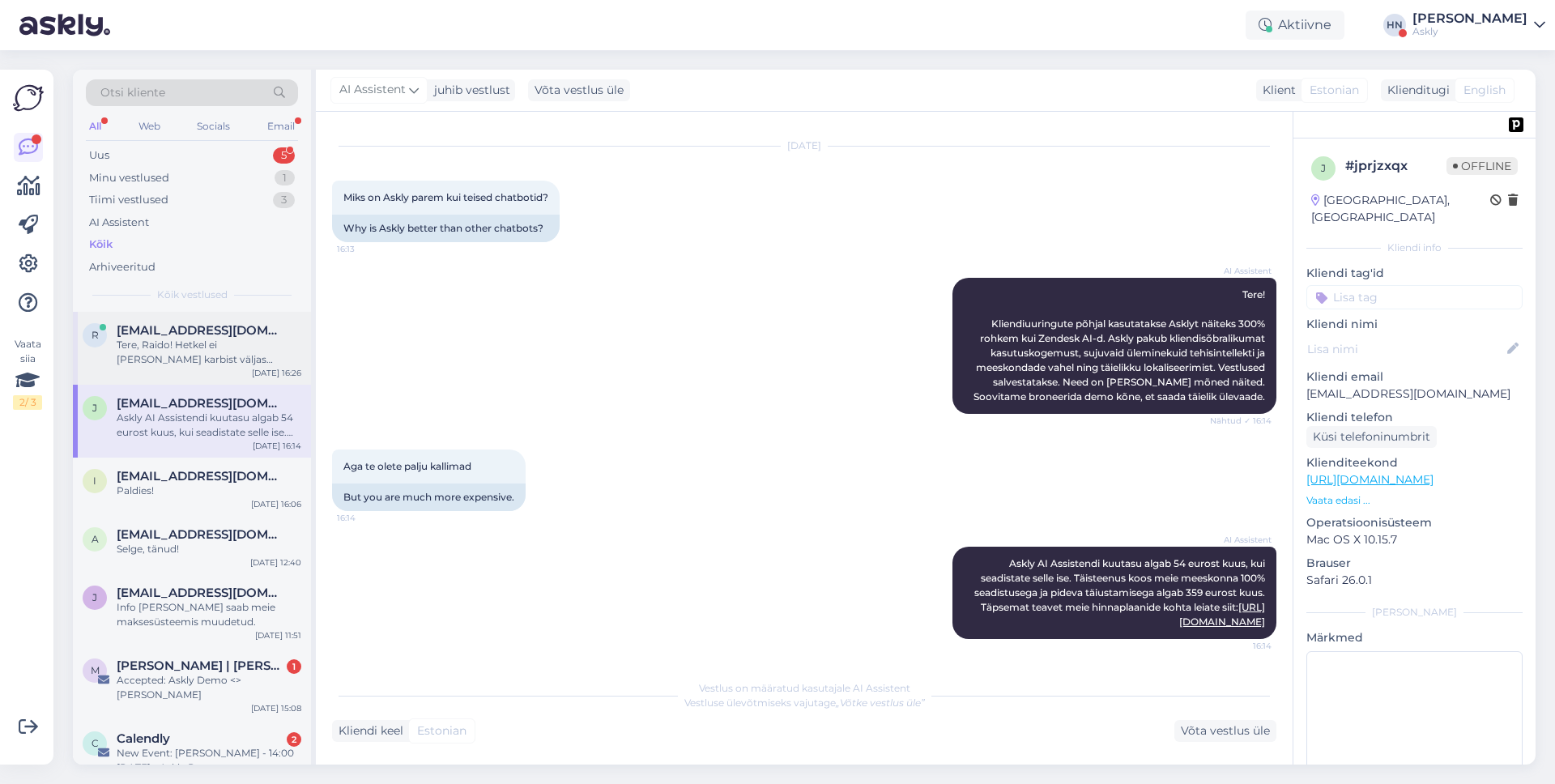
click at [202, 357] on div "Tere, Raido! Hetkel ei [PERSON_NAME] karbist väljas geneerilist API-t ega webho…" at bounding box center [209, 352] width 185 height 30
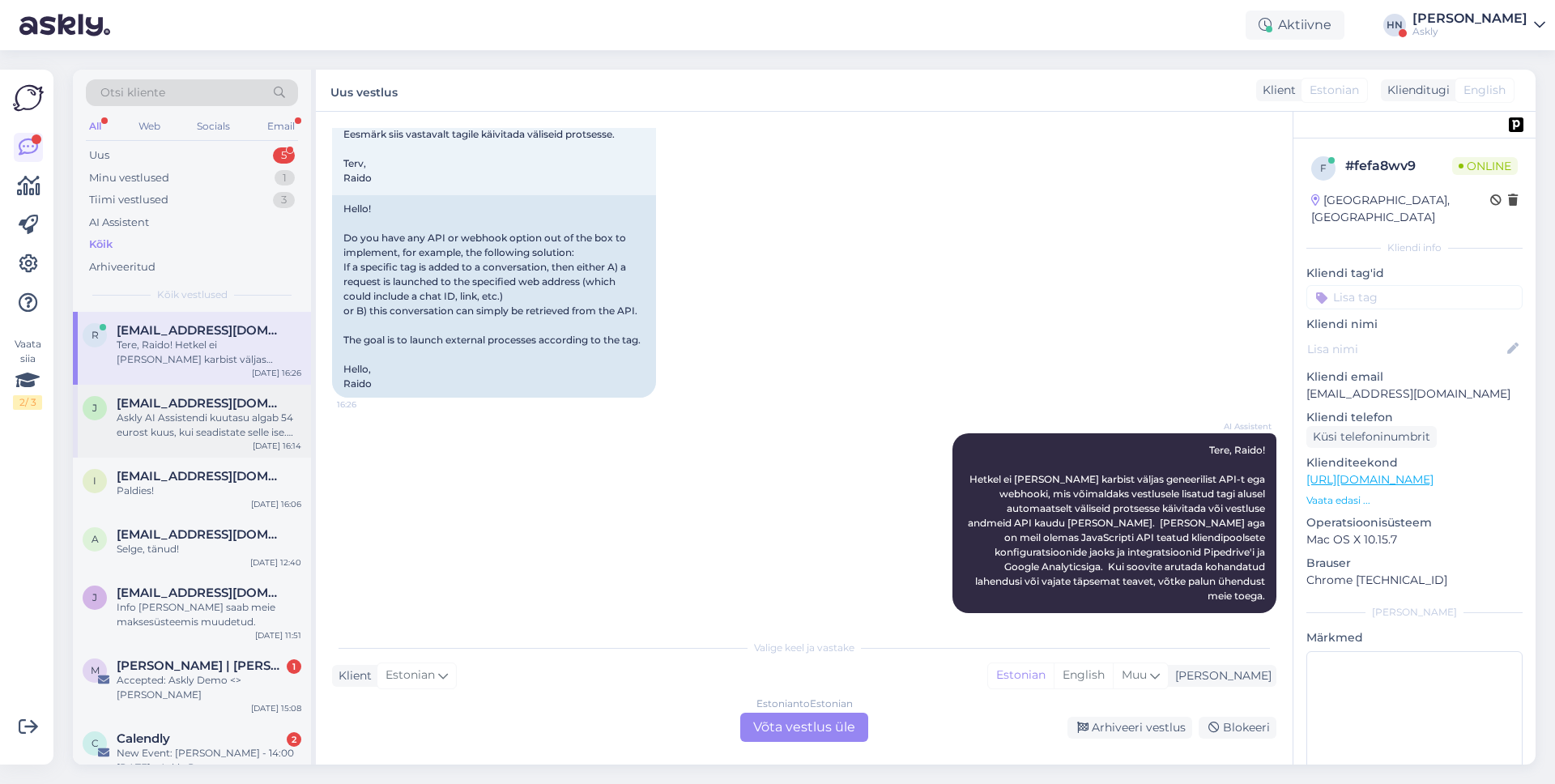
click at [199, 398] on span "[EMAIL_ADDRESS][DOMAIN_NAME]" at bounding box center [200, 403] width 168 height 14
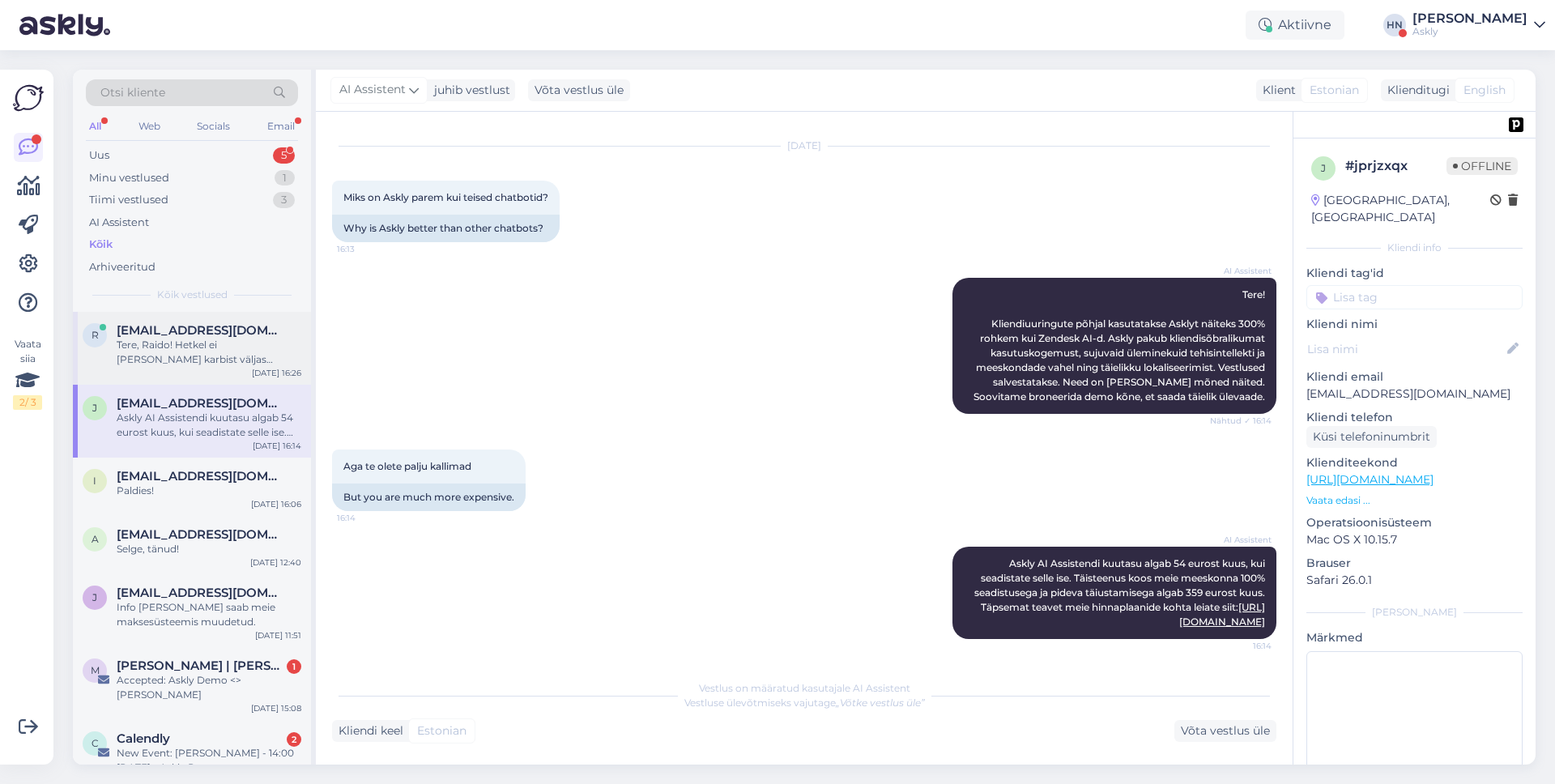
click at [202, 355] on div "Tere, Raido! Hetkel ei [PERSON_NAME] karbist väljas geneerilist API-t ega webho…" at bounding box center [209, 352] width 185 height 30
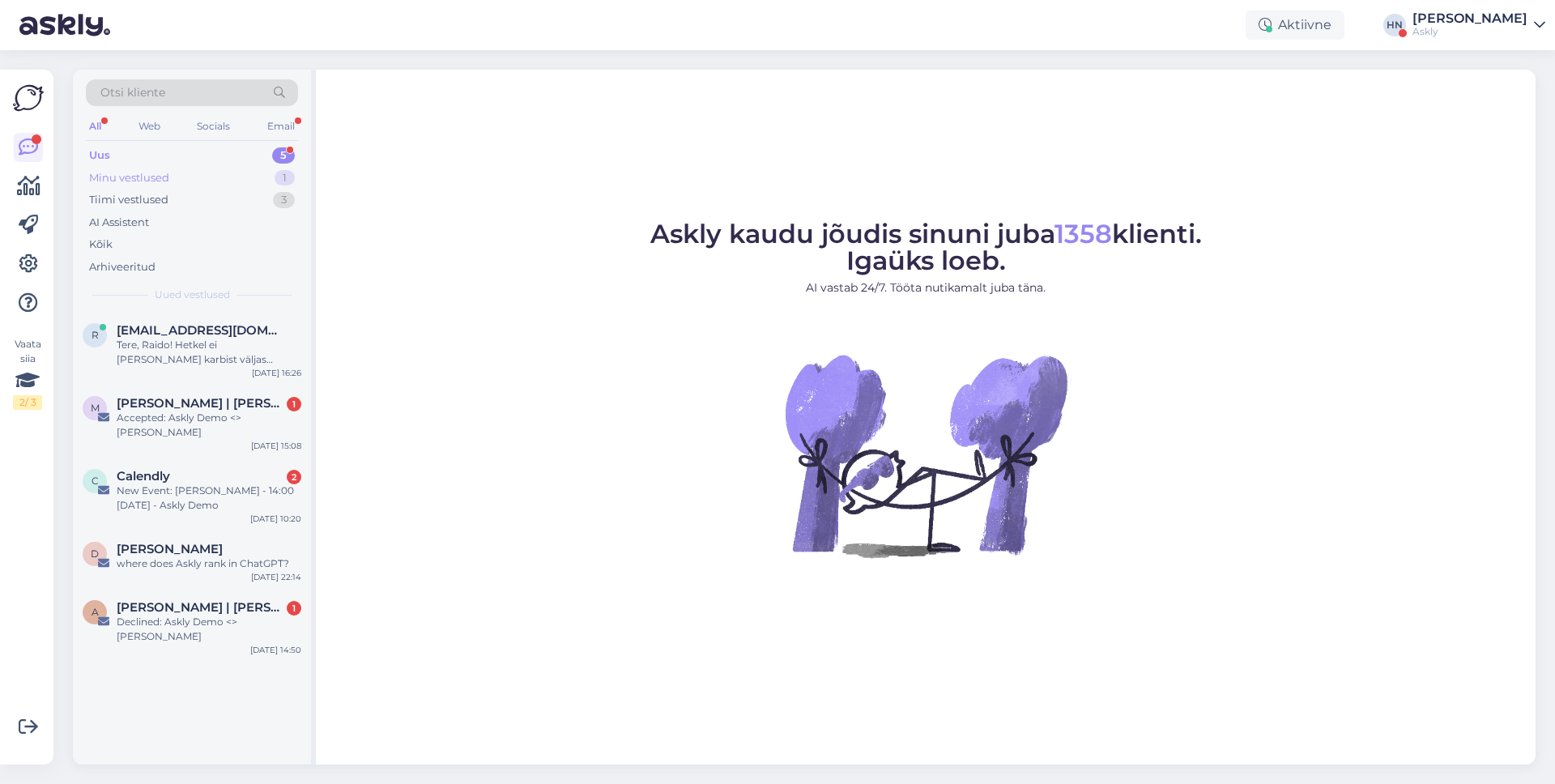
click at [196, 182] on div "Minu vestlused 1" at bounding box center [192, 177] width 212 height 23
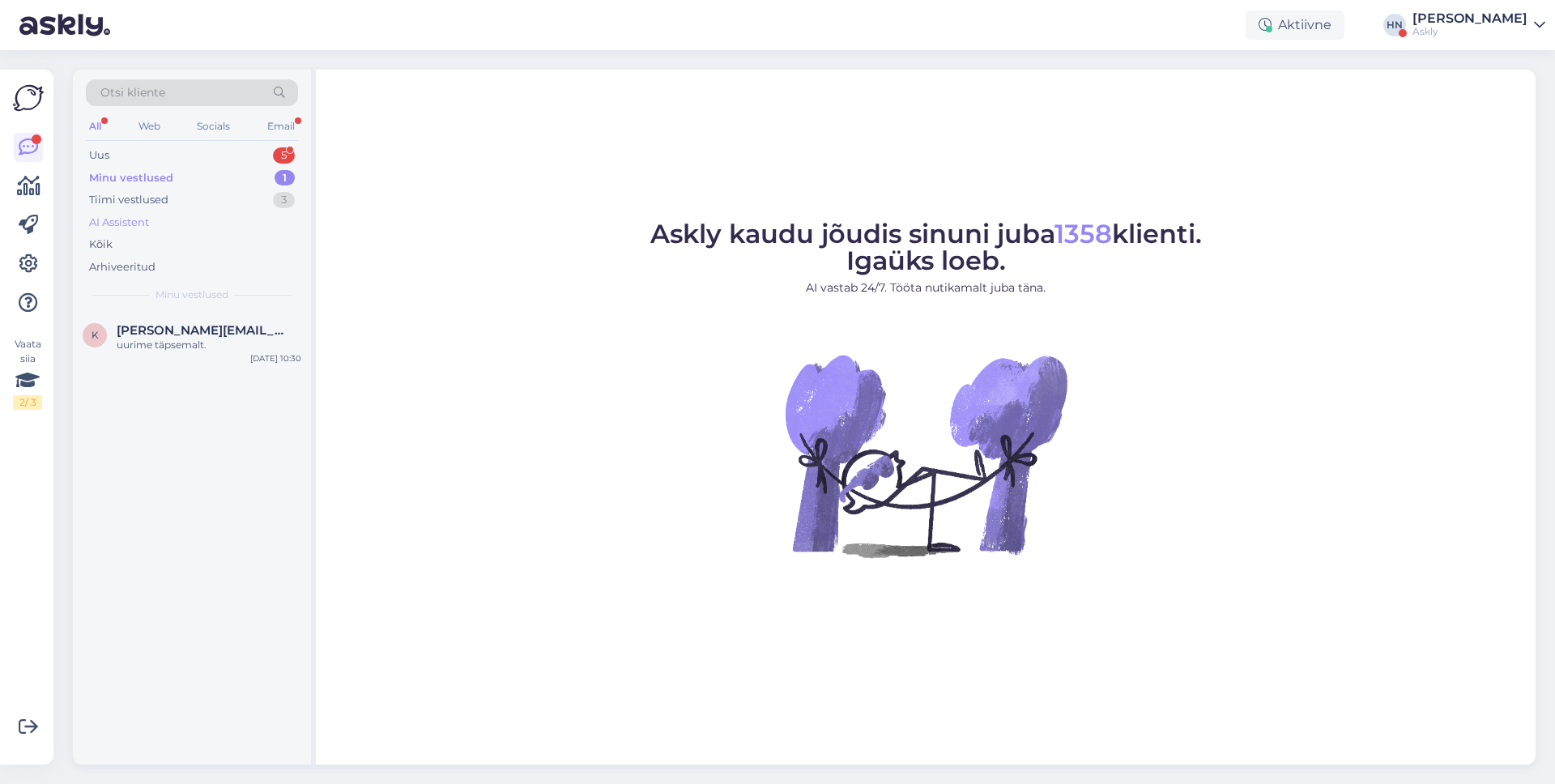
click at [146, 218] on div "AI Assistent" at bounding box center [118, 222] width 60 height 16
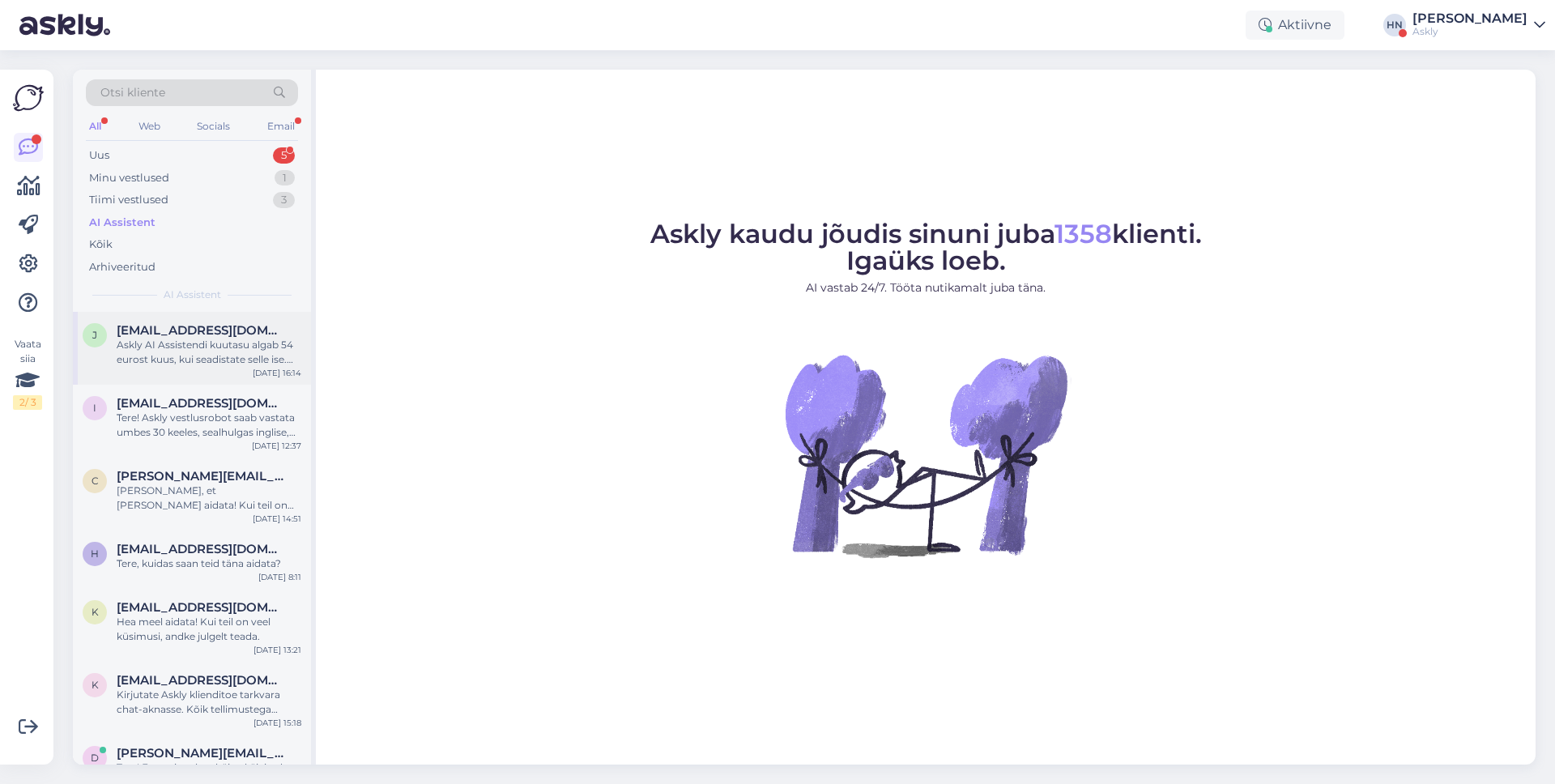
click at [156, 329] on span "[EMAIL_ADDRESS][DOMAIN_NAME]" at bounding box center [200, 329] width 168 height 14
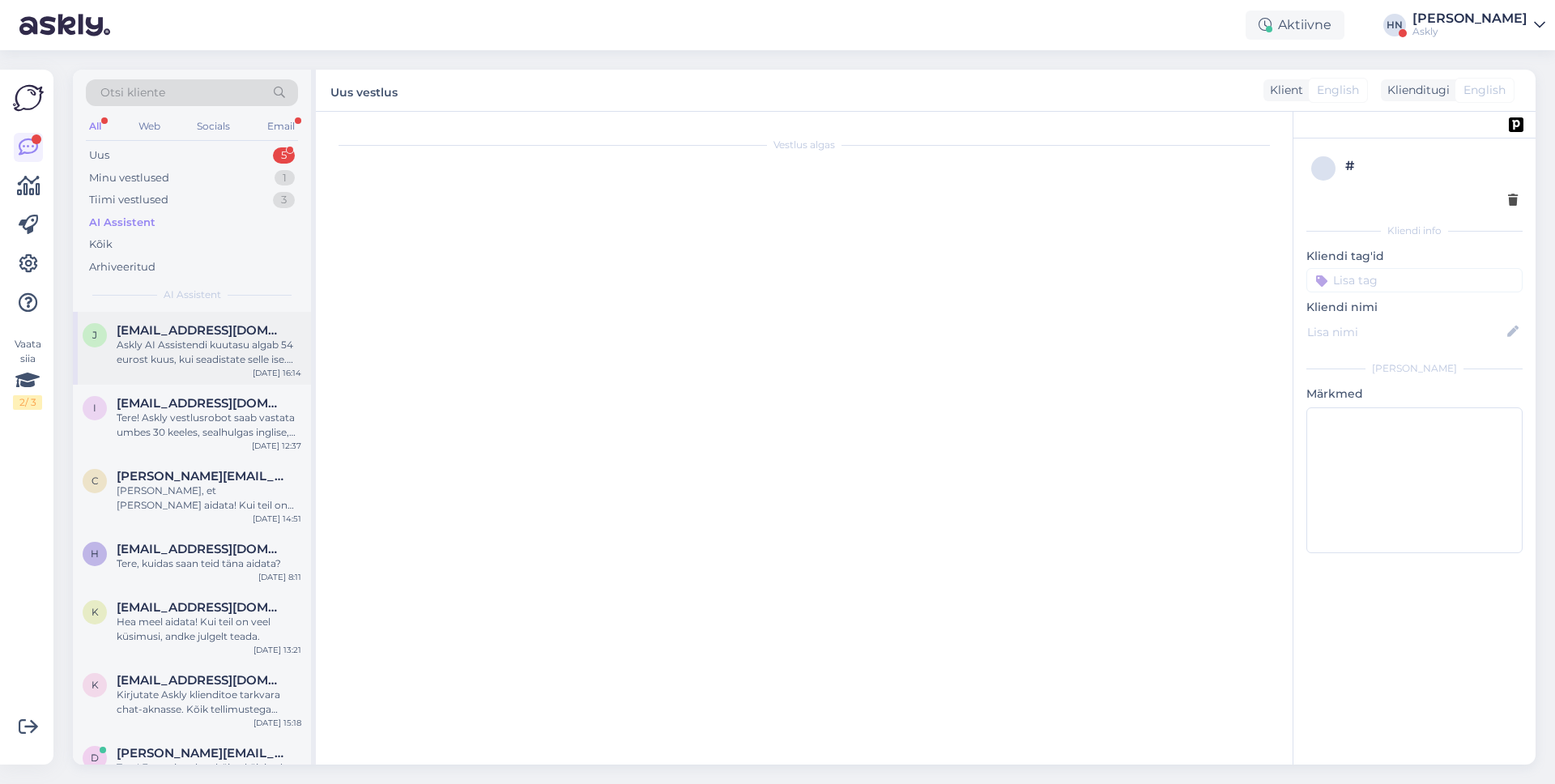
scroll to position [33, 0]
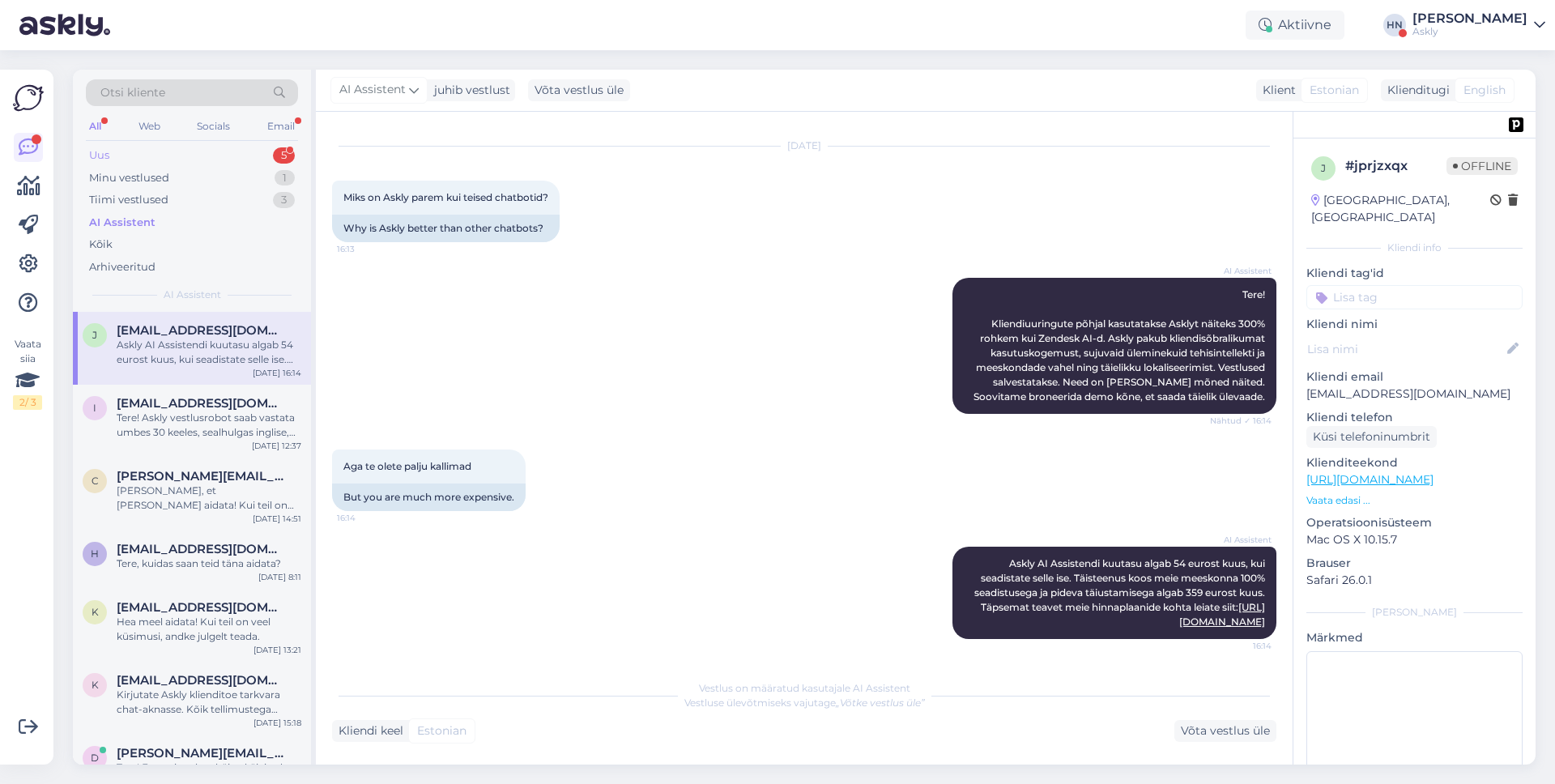
click at [243, 151] on div "Uus 5" at bounding box center [192, 155] width 212 height 23
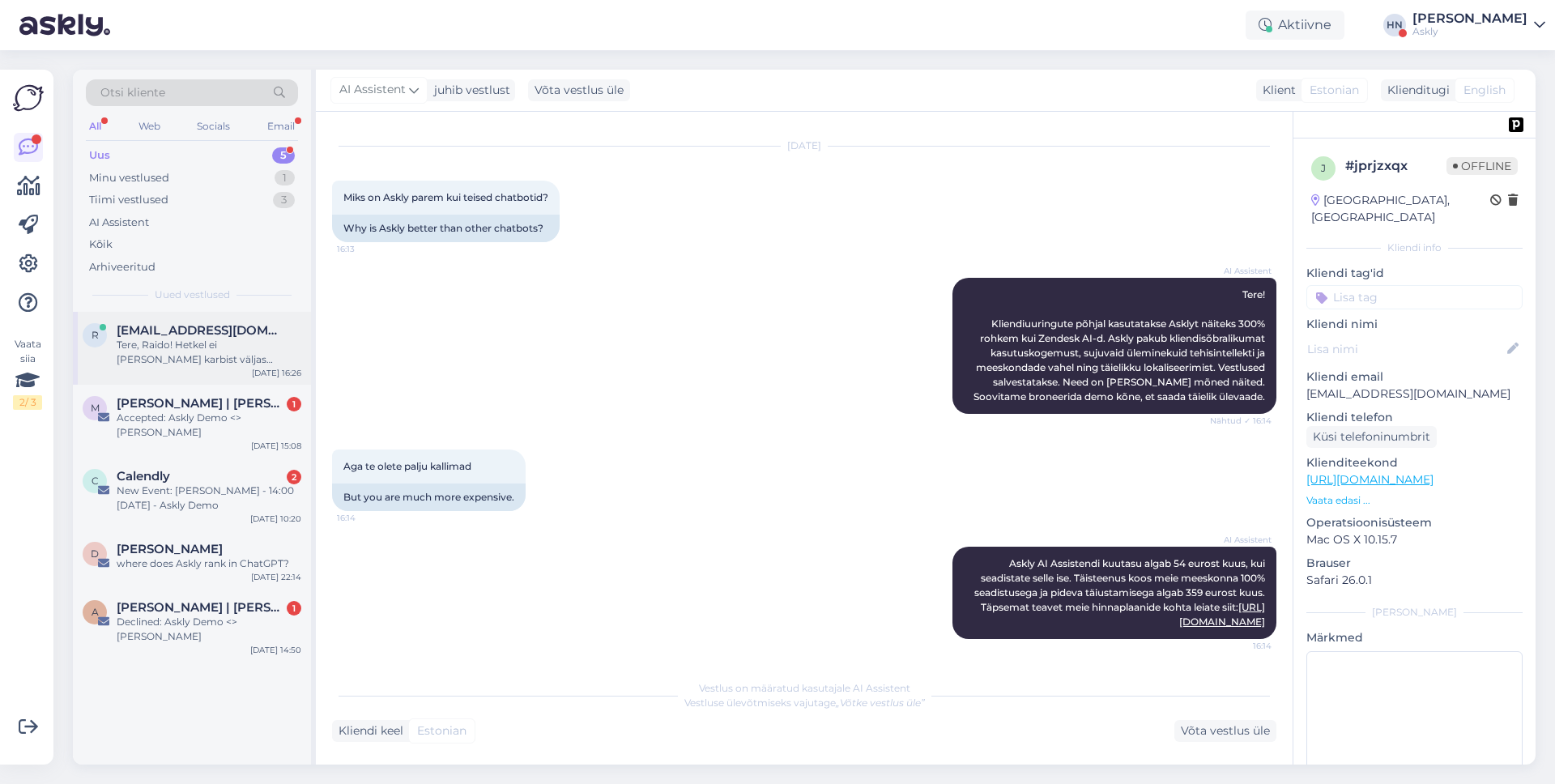
click at [210, 332] on span "[EMAIL_ADDRESS][DOMAIN_NAME]" at bounding box center [200, 329] width 168 height 14
